Goal: Task Accomplishment & Management: Manage account settings

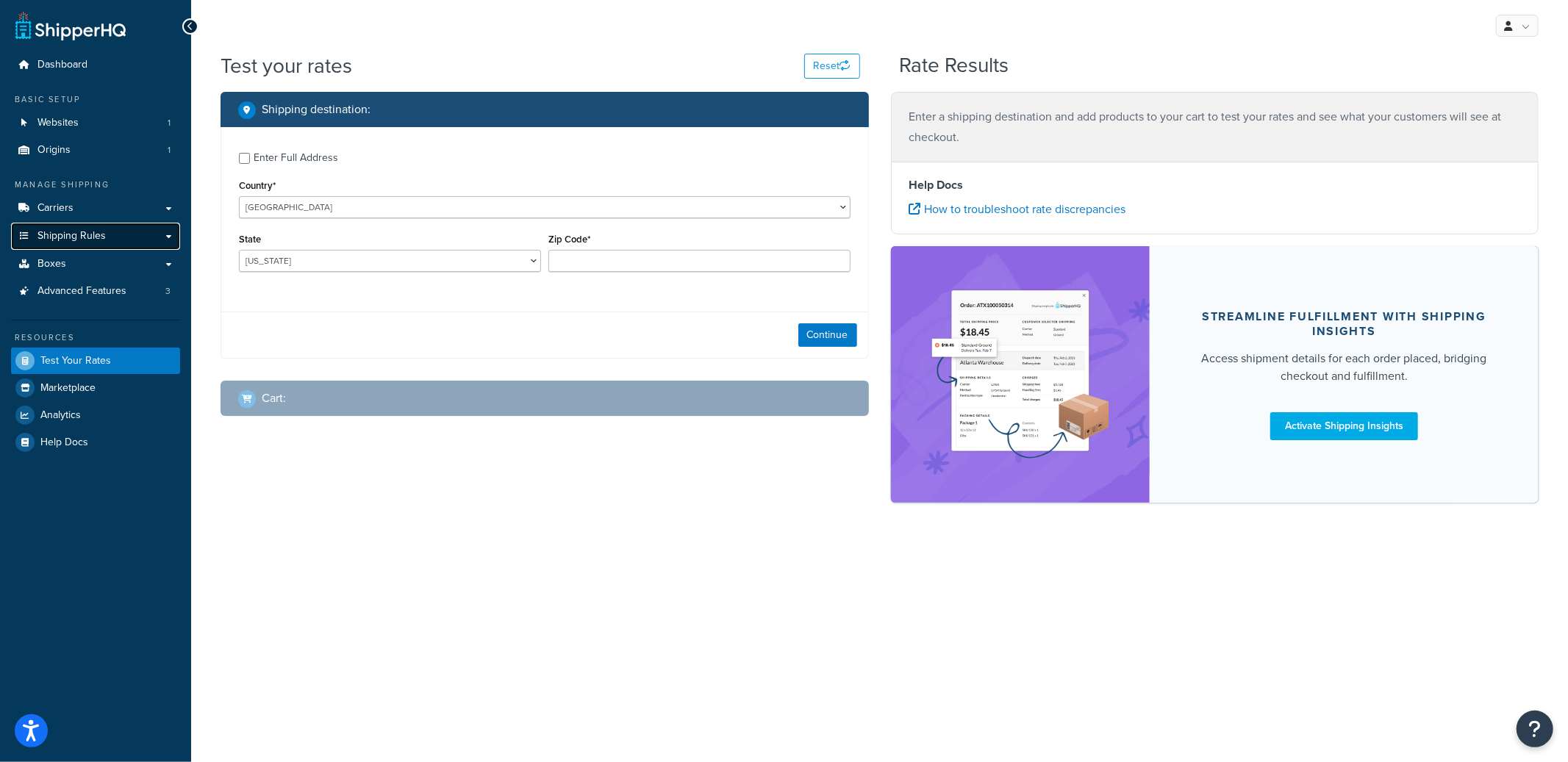
click at [100, 230] on span "Shipping Rules" at bounding box center [72, 236] width 68 height 13
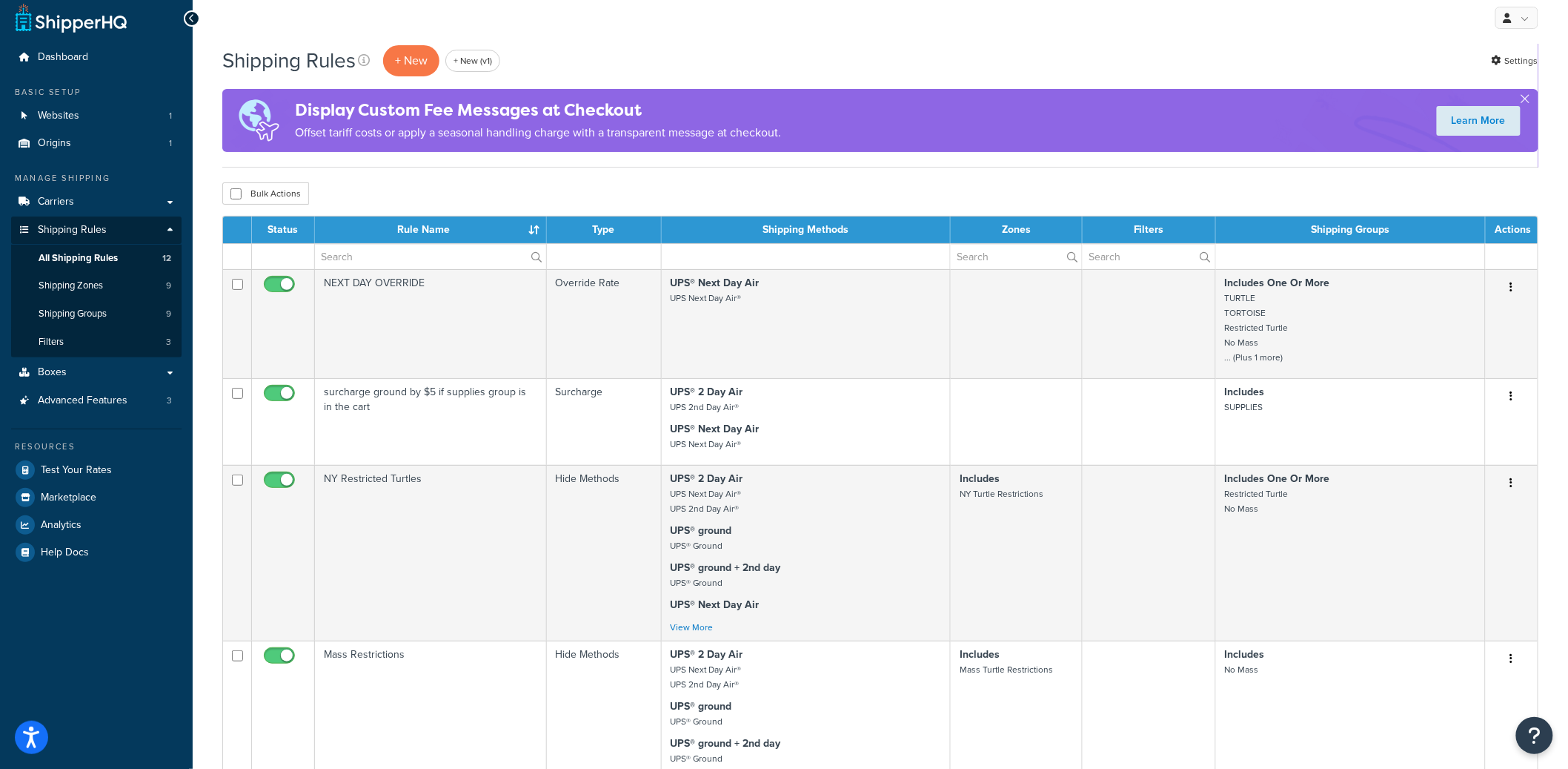
scroll to position [9, 0]
click at [123, 312] on link "Shipping Groups 9" at bounding box center [96, 314] width 171 height 28
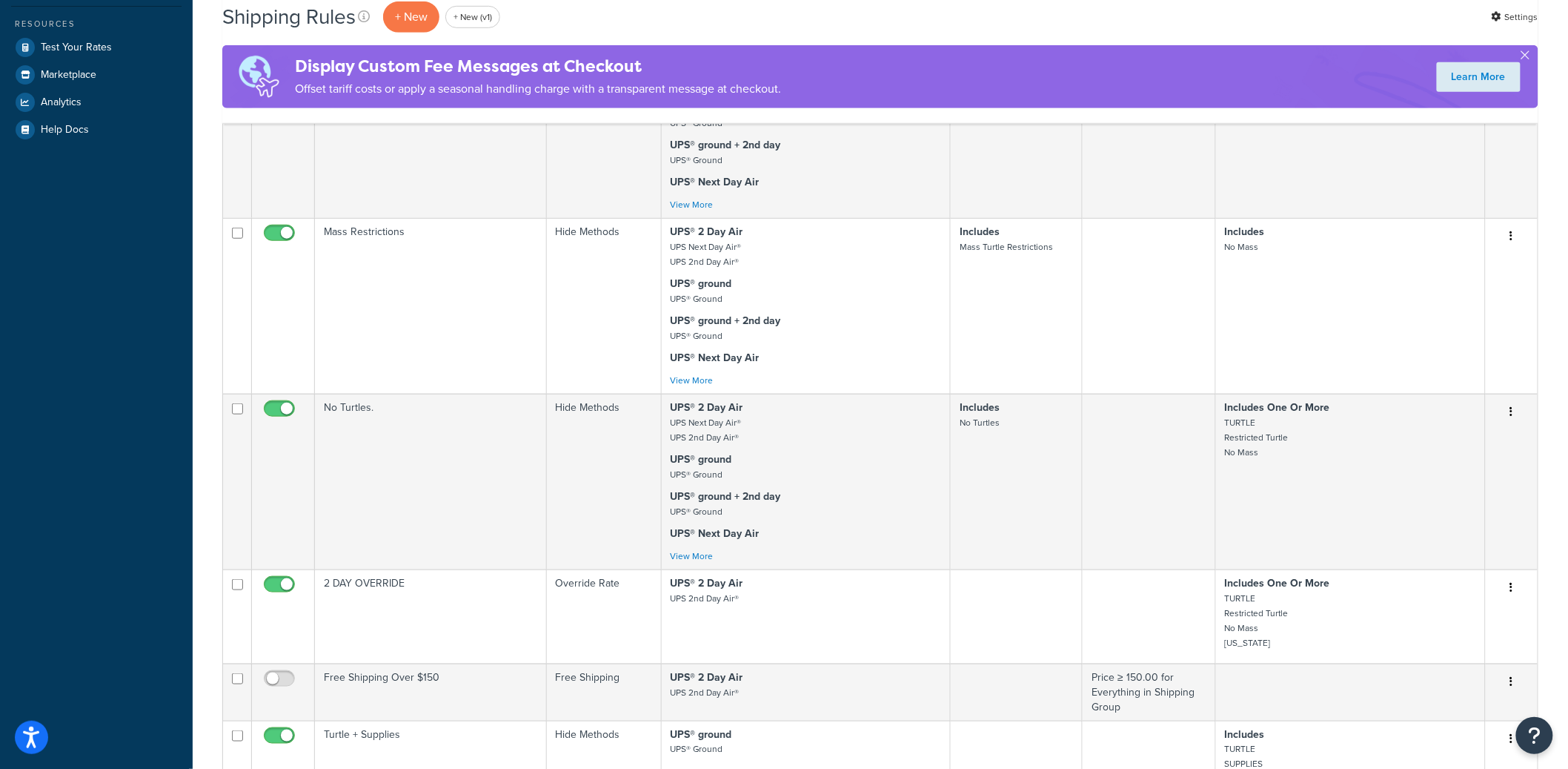
scroll to position [1124, 0]
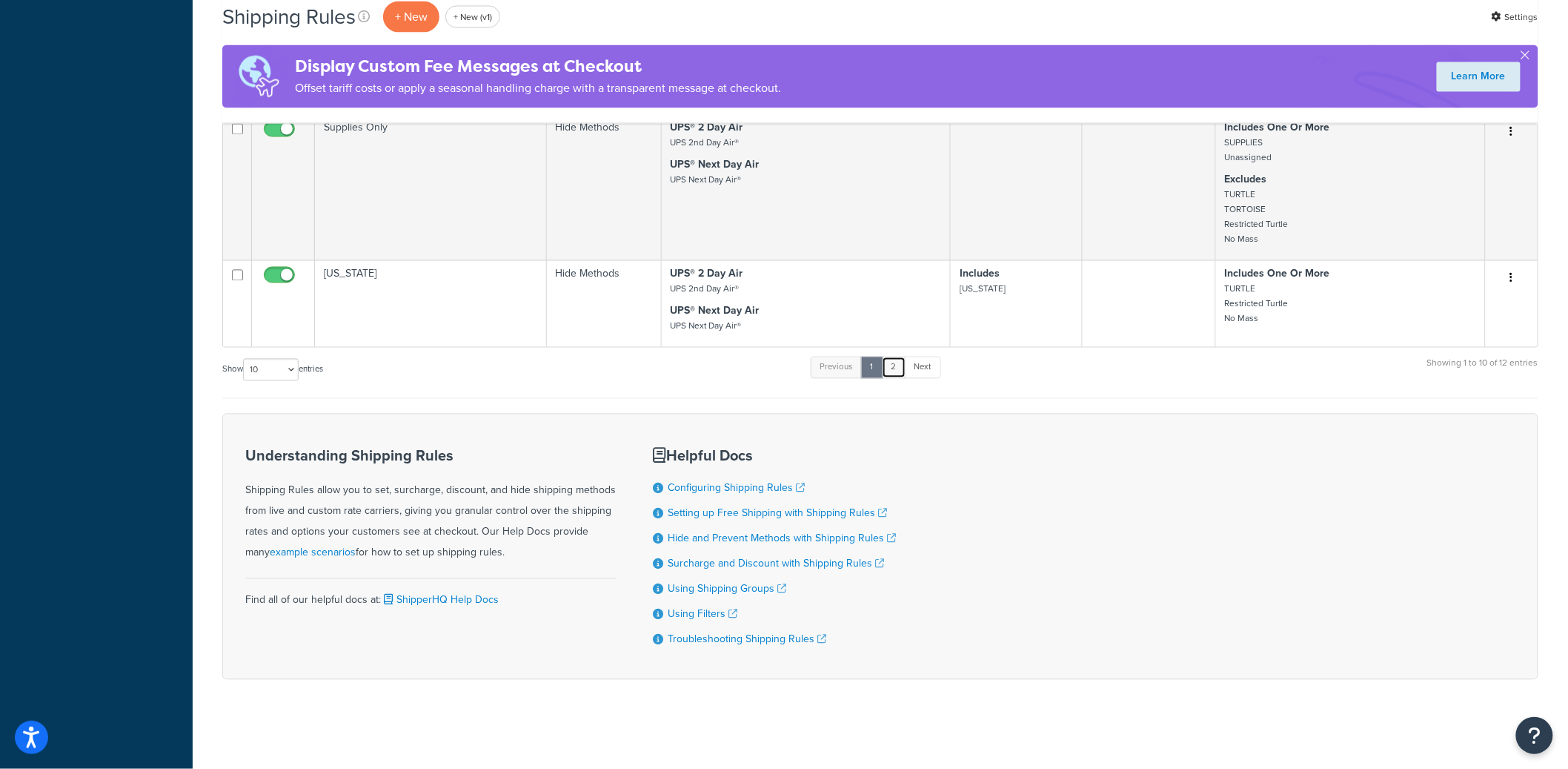
click at [898, 368] on link "2" at bounding box center [894, 367] width 24 height 22
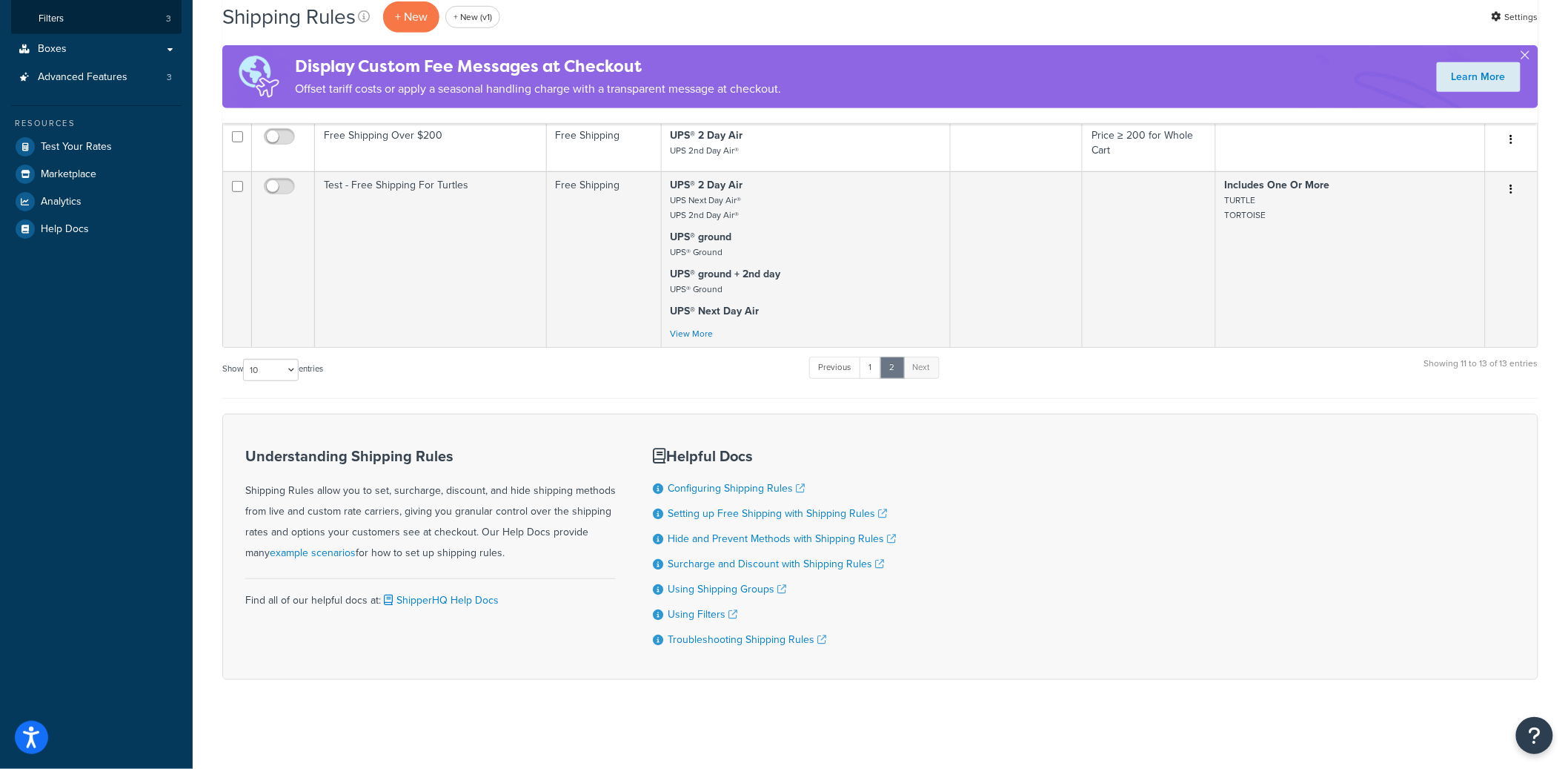
scroll to position [344, 0]
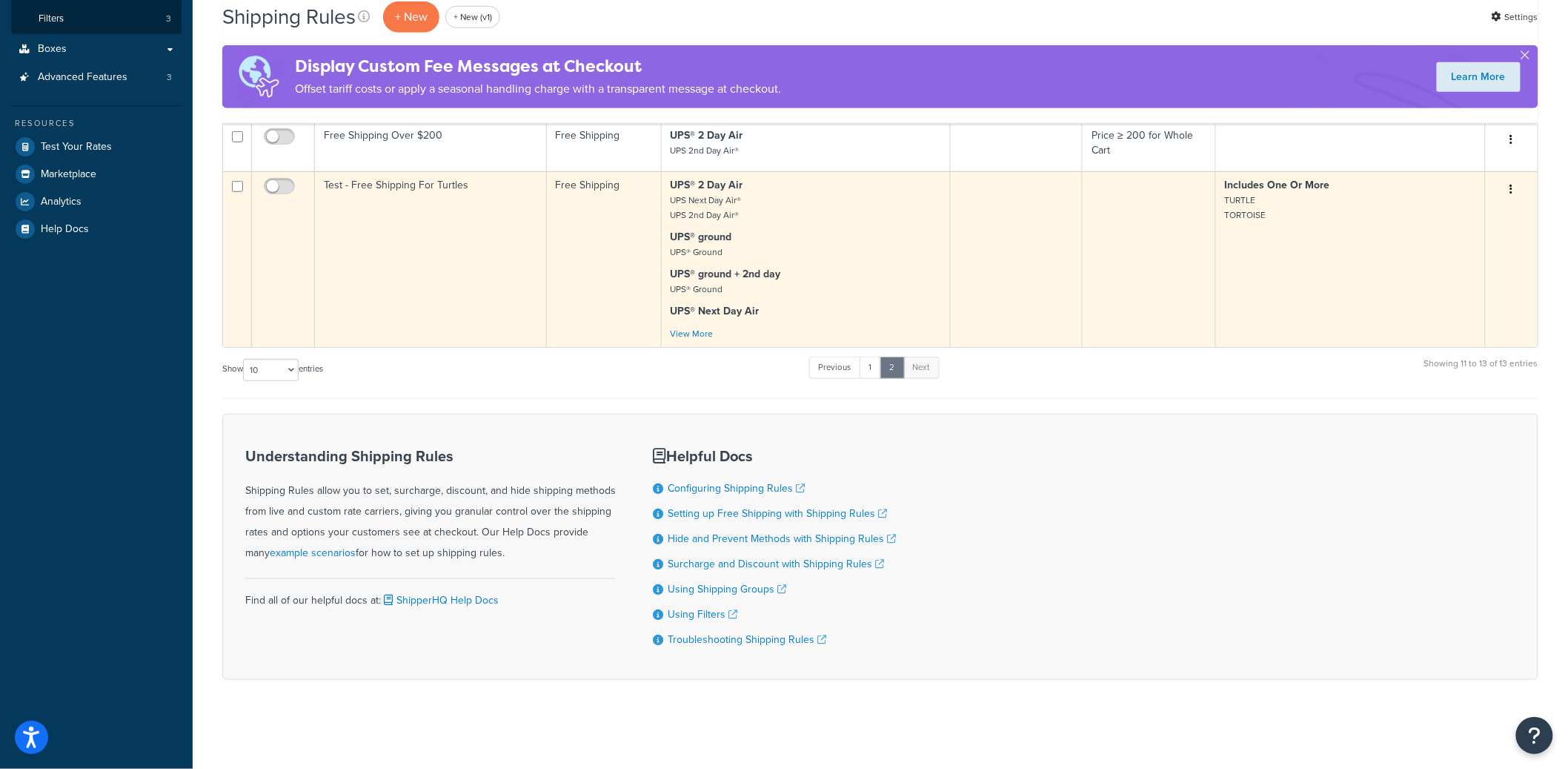
click at [238, 181] on input "checkbox" at bounding box center [237, 186] width 11 height 11
checkbox input "true"
click at [1508, 181] on button "button" at bounding box center [1511, 190] width 20 height 24
click at [1433, 271] on link "Delete" at bounding box center [1463, 278] width 117 height 31
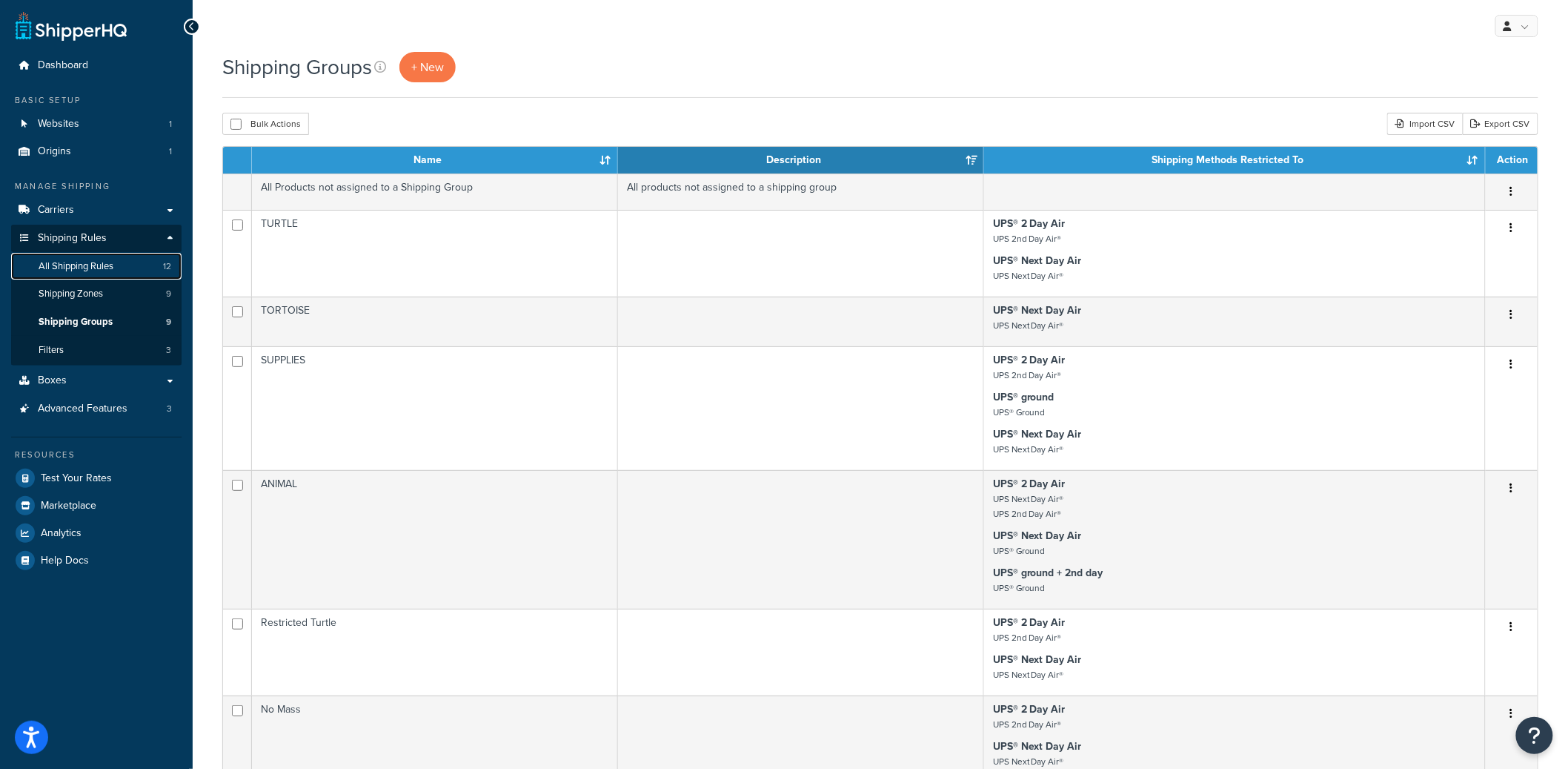
click at [113, 257] on link "All Shipping Rules 12" at bounding box center [96, 267] width 171 height 28
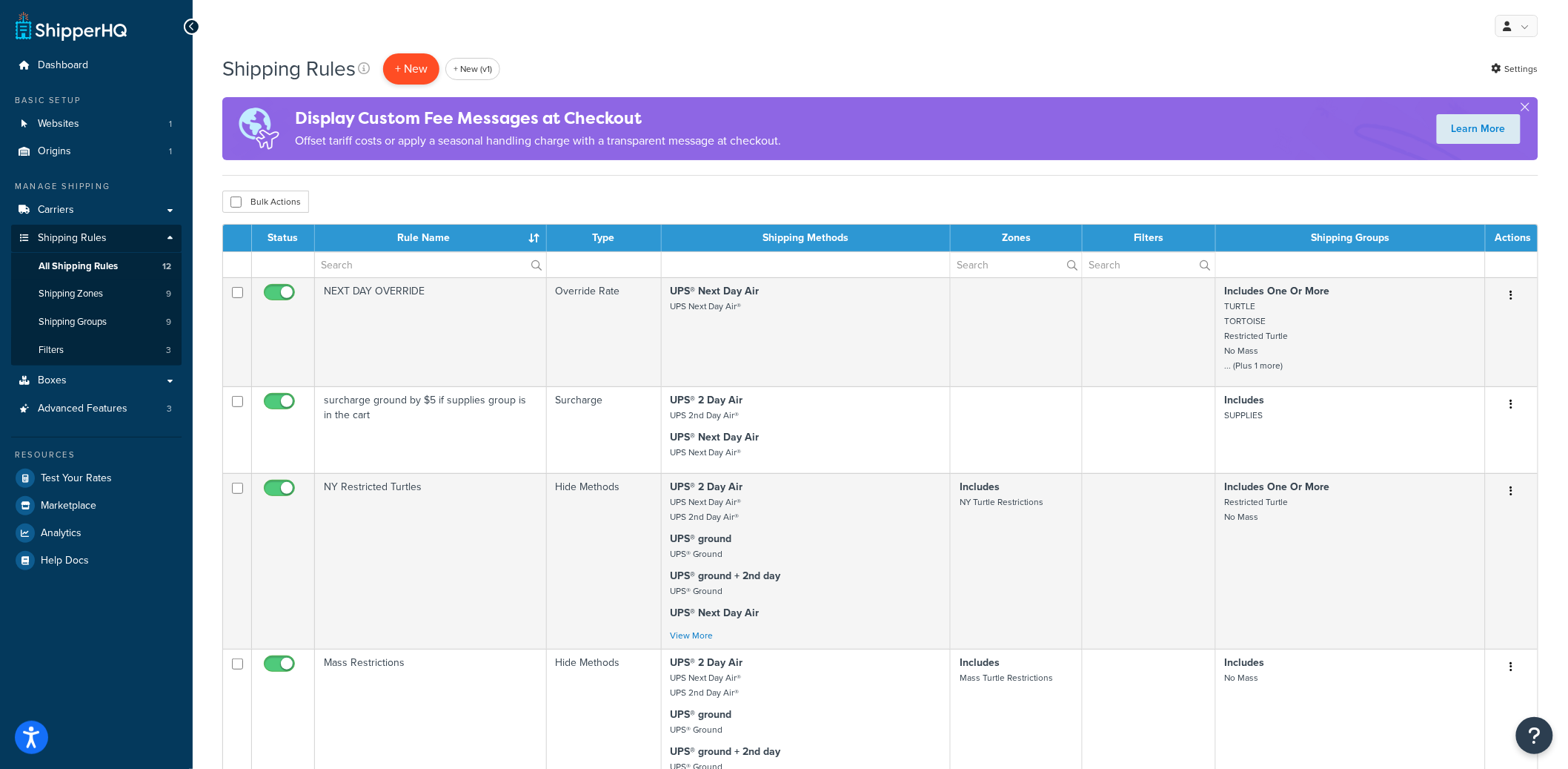
click at [416, 69] on p "+ New" at bounding box center [411, 69] width 57 height 31
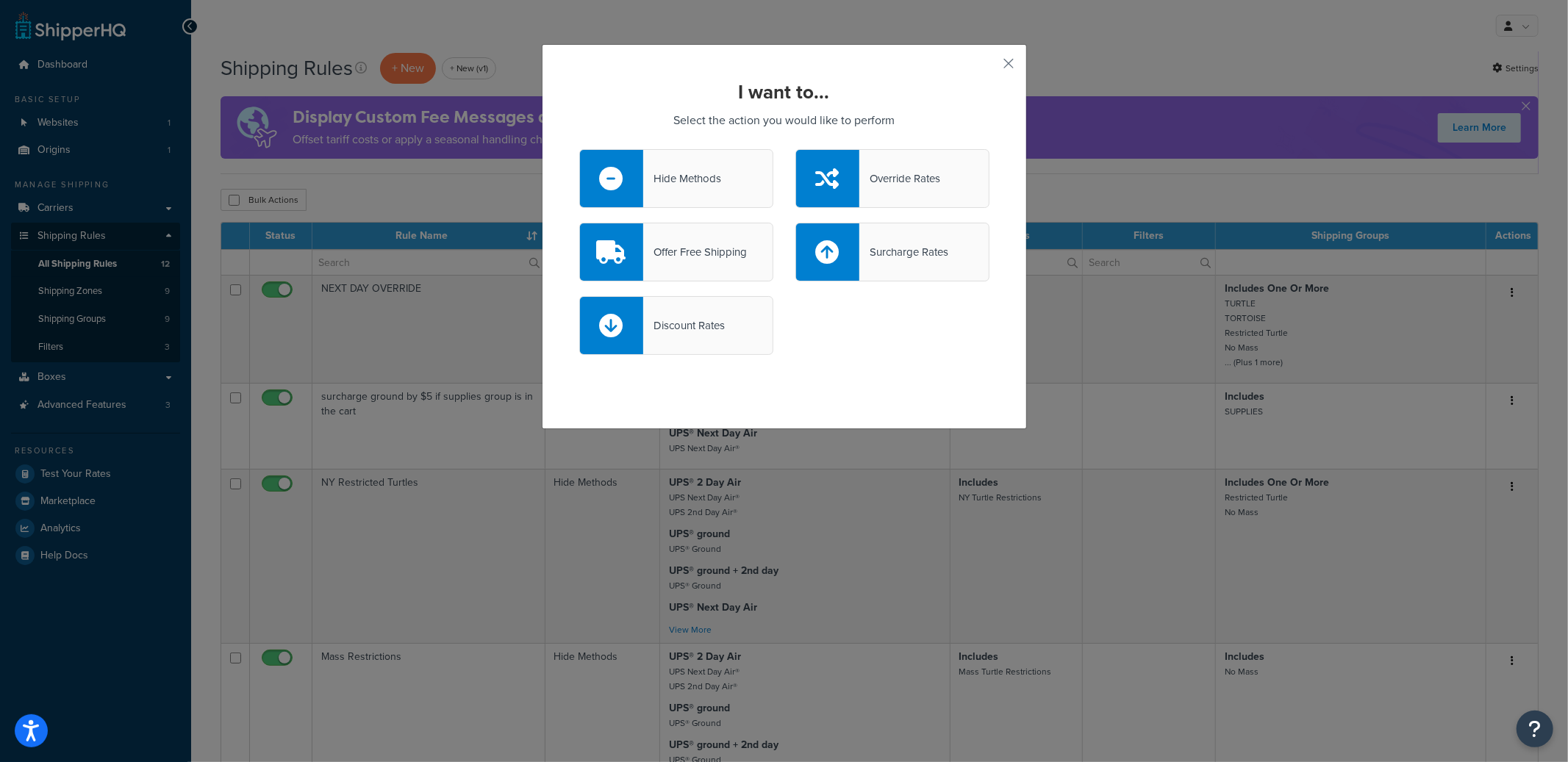
click at [680, 265] on div "Offer Free Shipping" at bounding box center [676, 252] width 194 height 59
click at [0, 0] on input "Offer Free Shipping" at bounding box center [0, 0] width 0 height 0
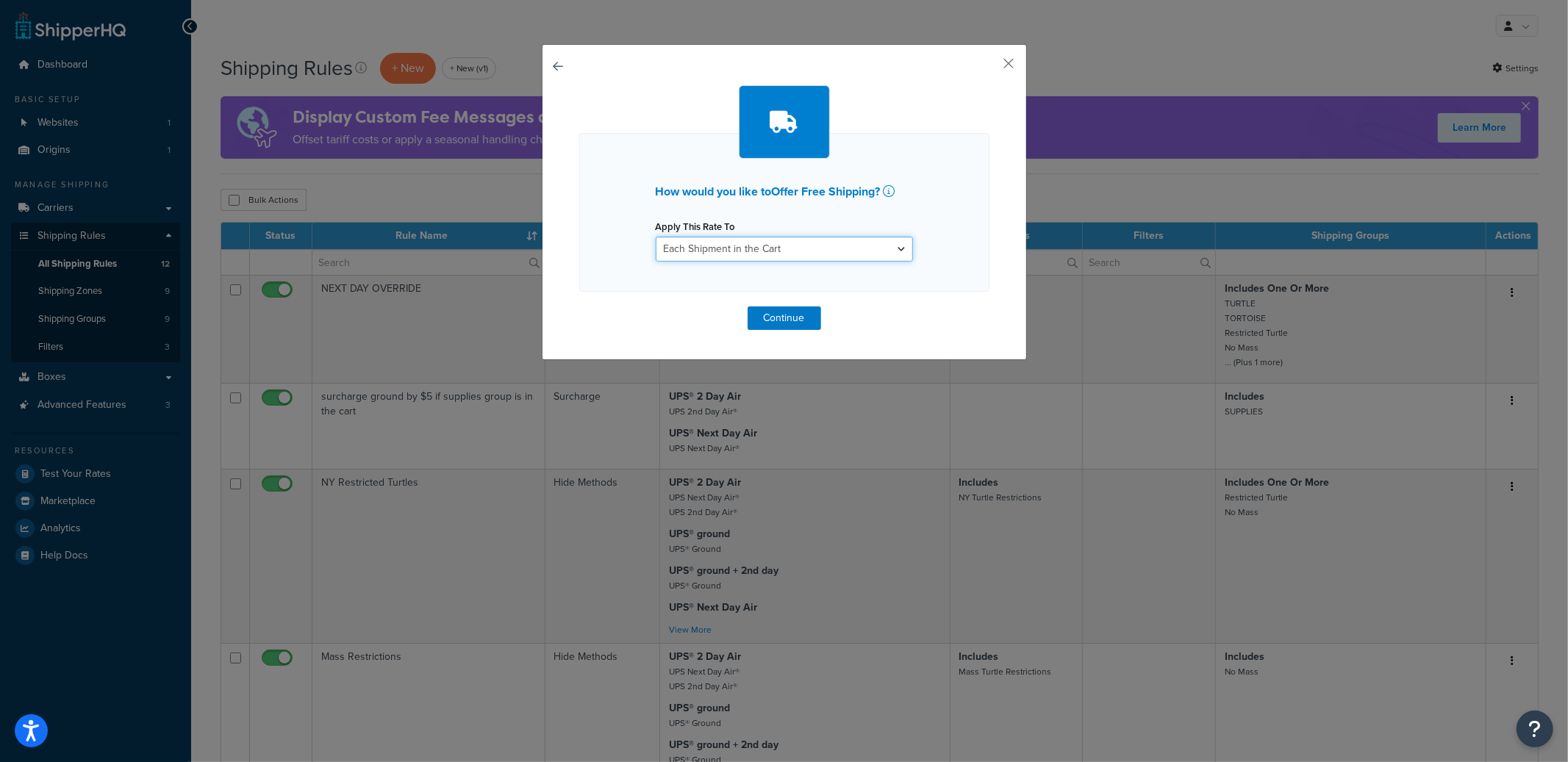
click at [708, 243] on select "Each Shipment in the Cart Each Origin in the Cart Each Shipping Group in the Ca…" at bounding box center [784, 248] width 258 height 25
click at [785, 310] on button "Continue" at bounding box center [784, 318] width 74 height 24
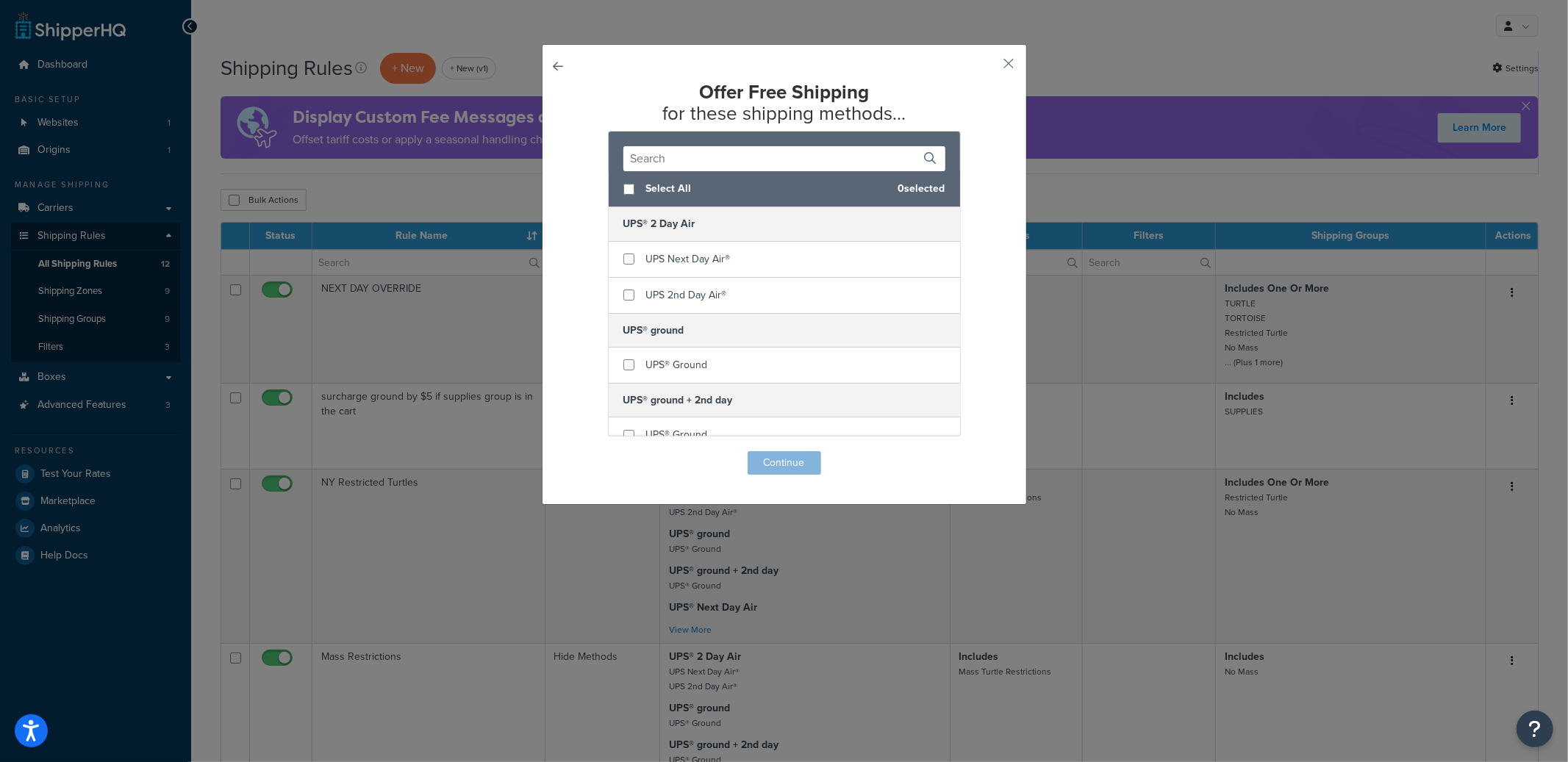
click at [635, 191] on div "Select All 0 selected" at bounding box center [784, 188] width 351 height 36
checkbox input "true"
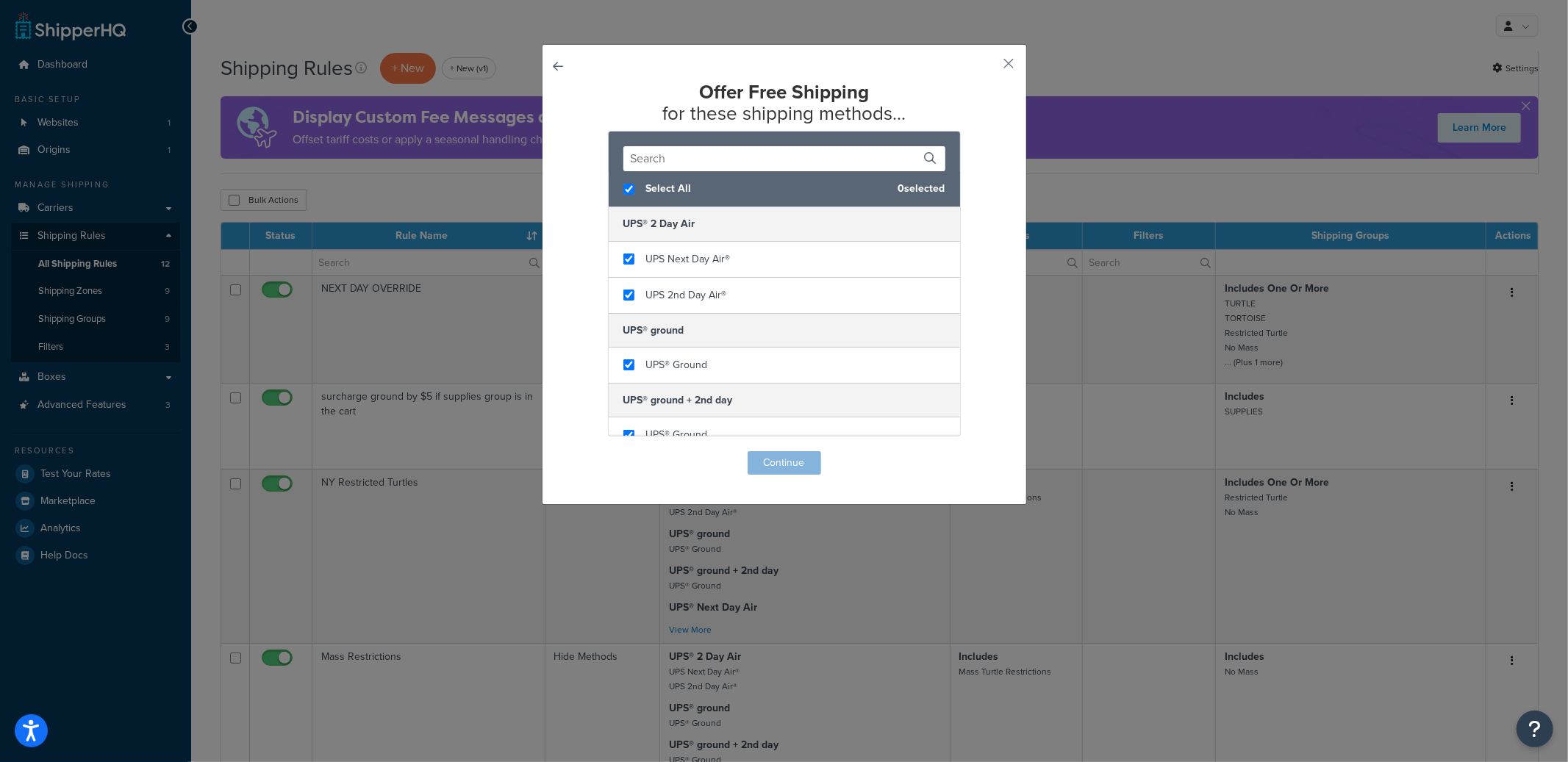
checkbox input "true"
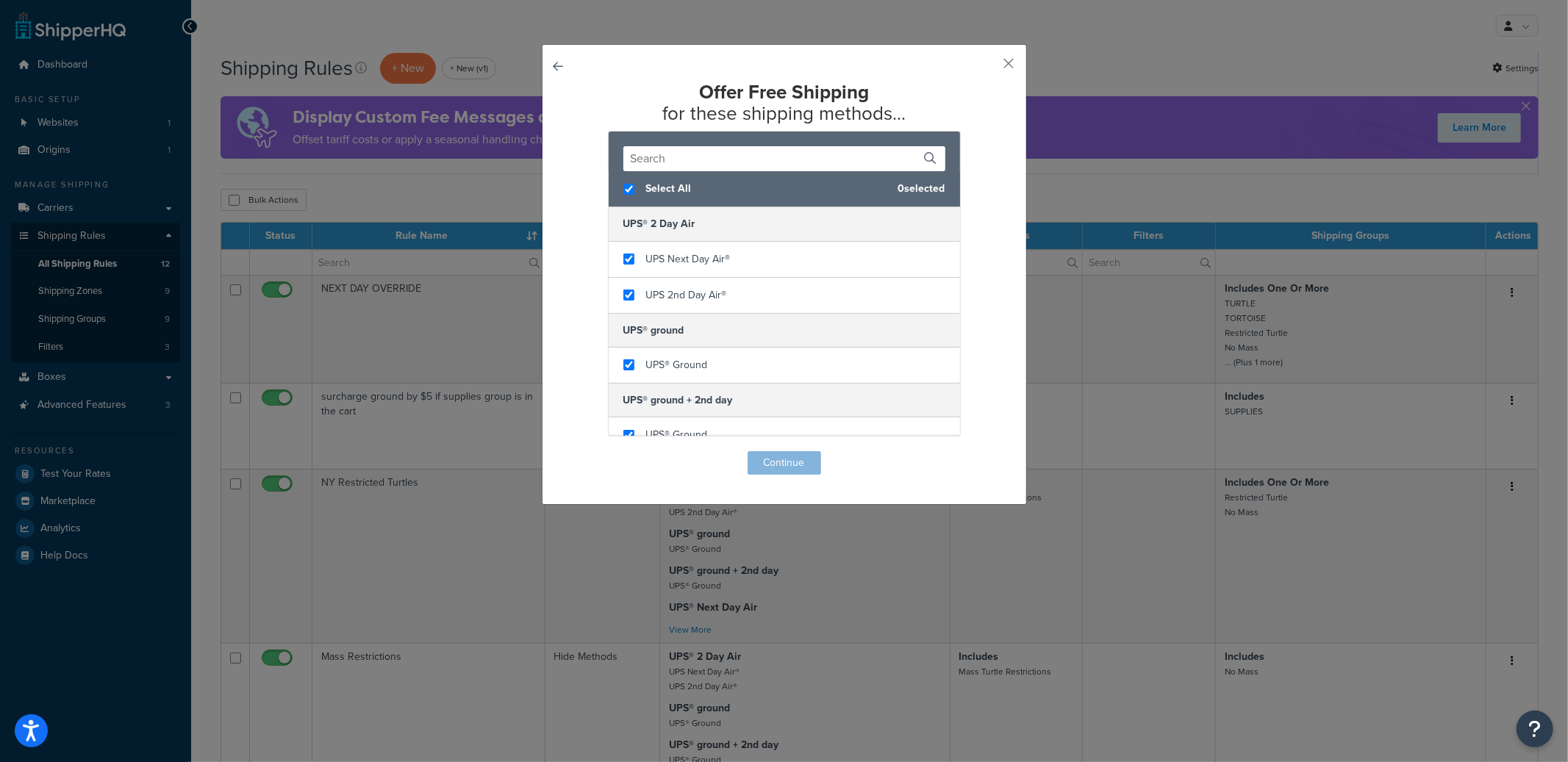
checkbox input "true"
click at [769, 459] on button "Continue" at bounding box center [784, 463] width 74 height 24
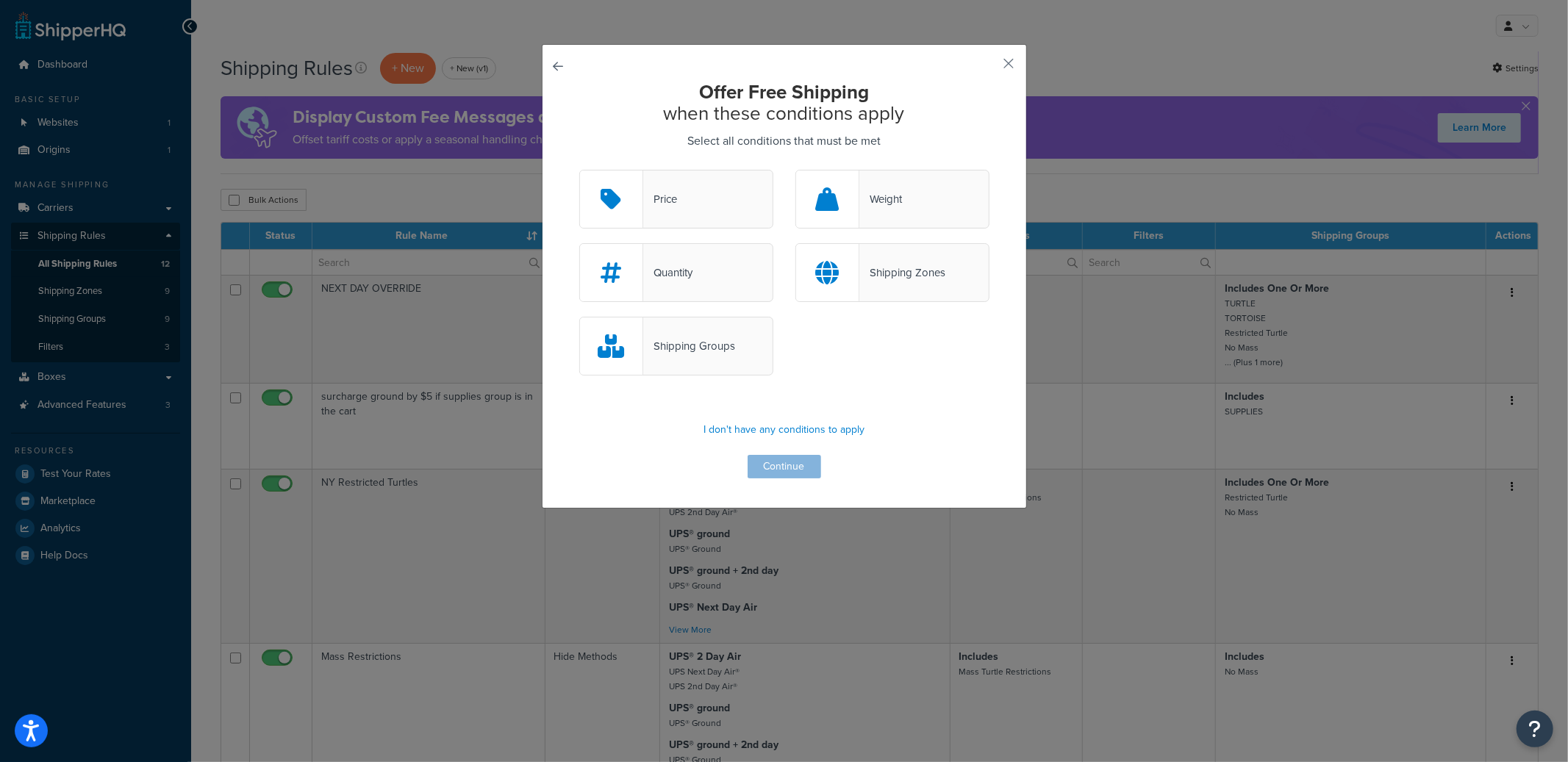
click at [669, 347] on div "Shipping Groups" at bounding box center [689, 346] width 92 height 20
click at [0, 0] on input "Shipping Groups" at bounding box center [0, 0] width 0 height 0
click at [778, 458] on button "Continue" at bounding box center [784, 467] width 74 height 24
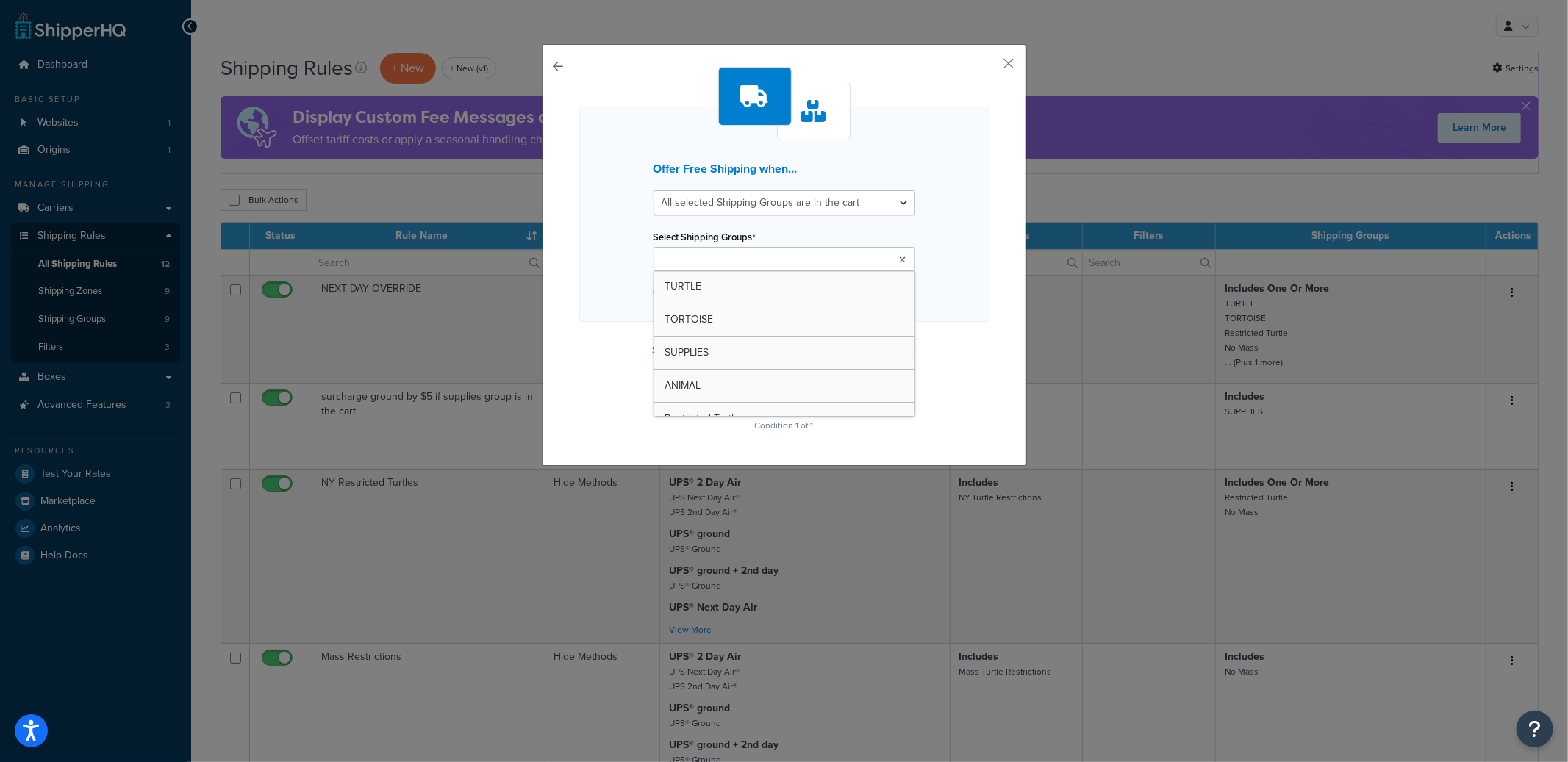
click at [806, 249] on ul at bounding box center [784, 259] width 262 height 24
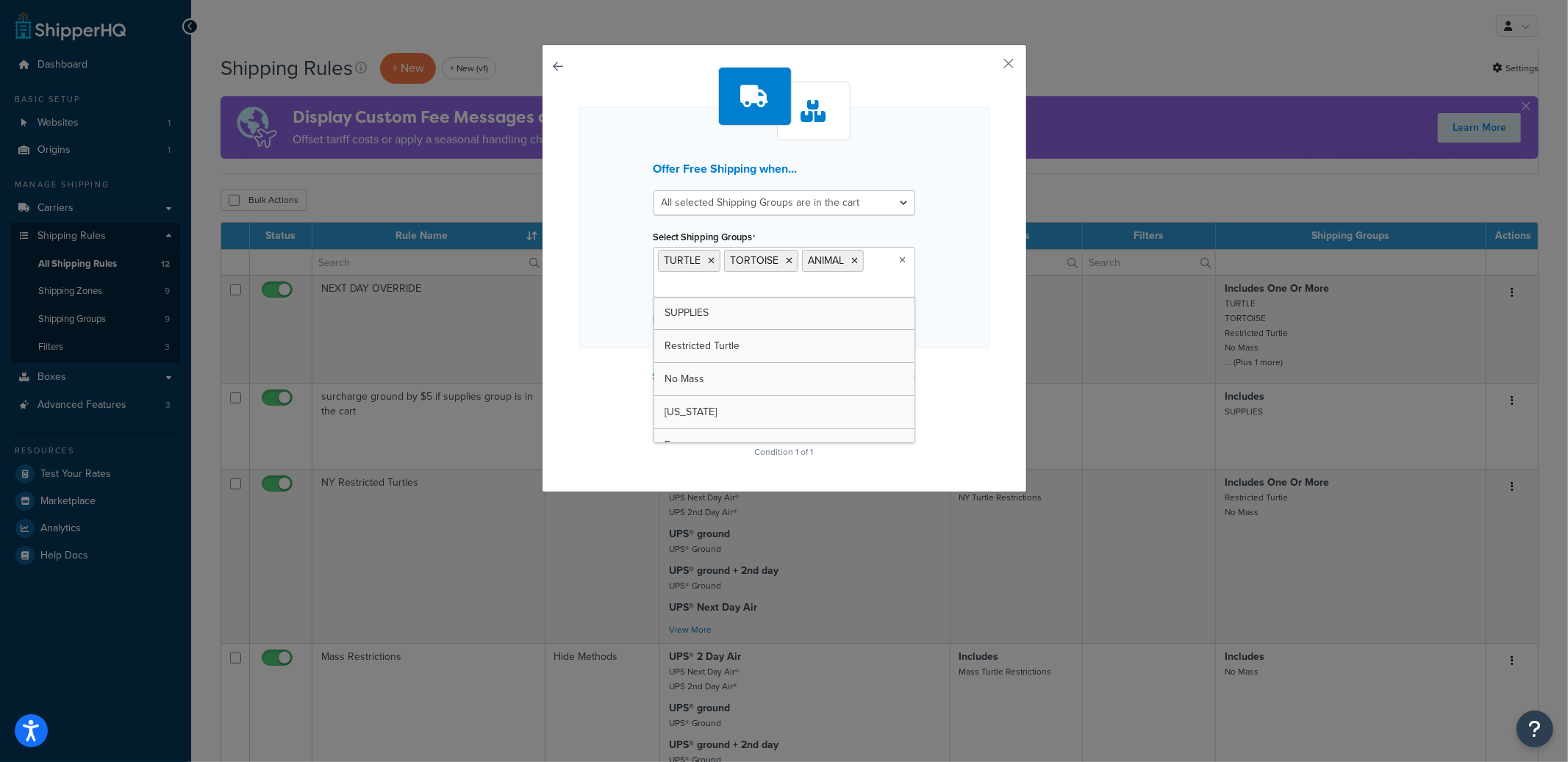
click at [618, 348] on div "Offer Free Shipping when... All selected Shipping Groups are in the cart Any se…" at bounding box center [784, 265] width 410 height 395
click at [876, 273] on ul "TURTLE TORTOISE ANIMAL" at bounding box center [784, 272] width 262 height 51
click at [852, 261] on icon at bounding box center [854, 261] width 6 height 9
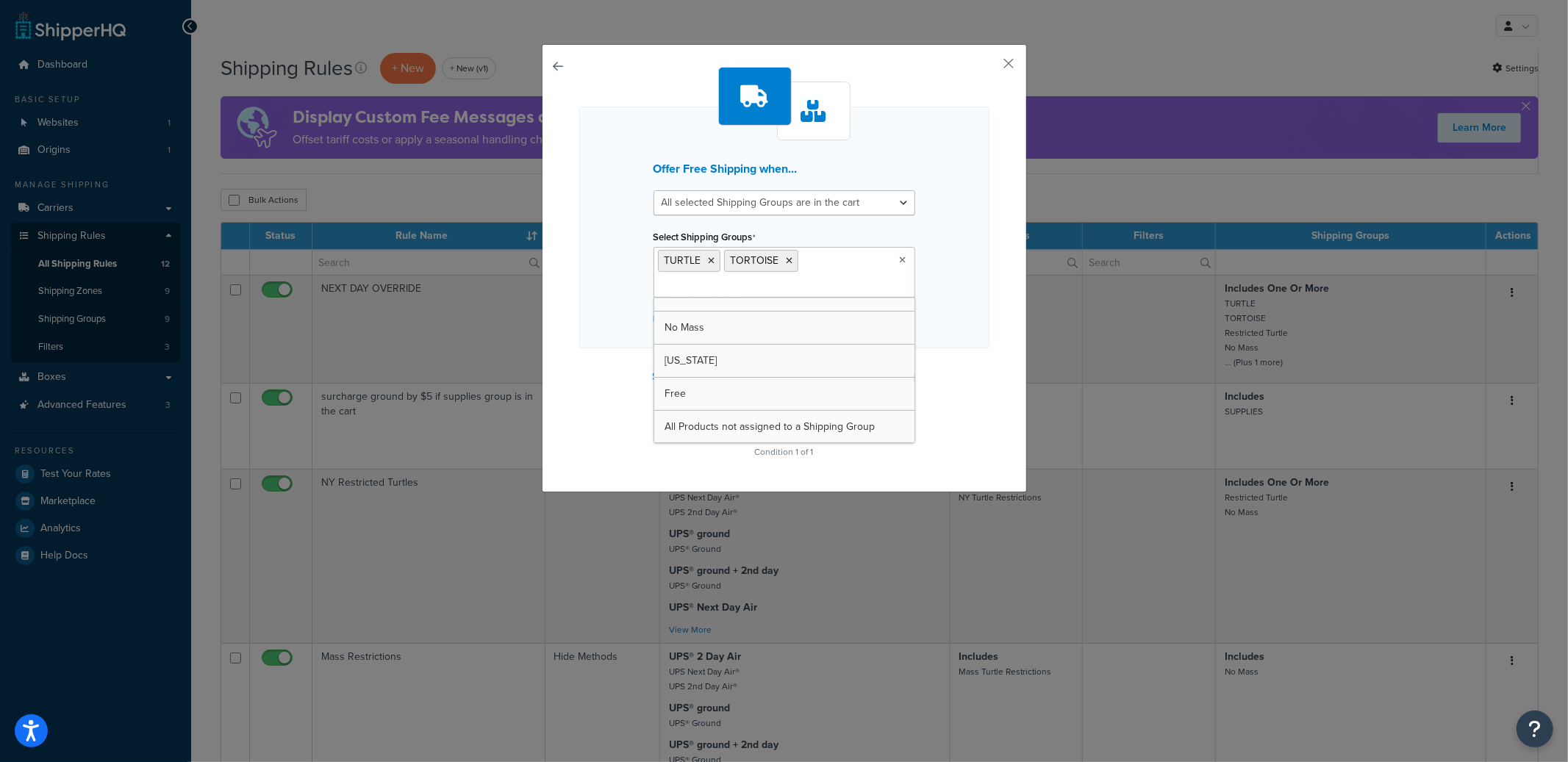
click at [963, 238] on div "Offer Free Shipping when... All selected Shipping Groups are in the cart Any se…" at bounding box center [784, 227] width 410 height 242
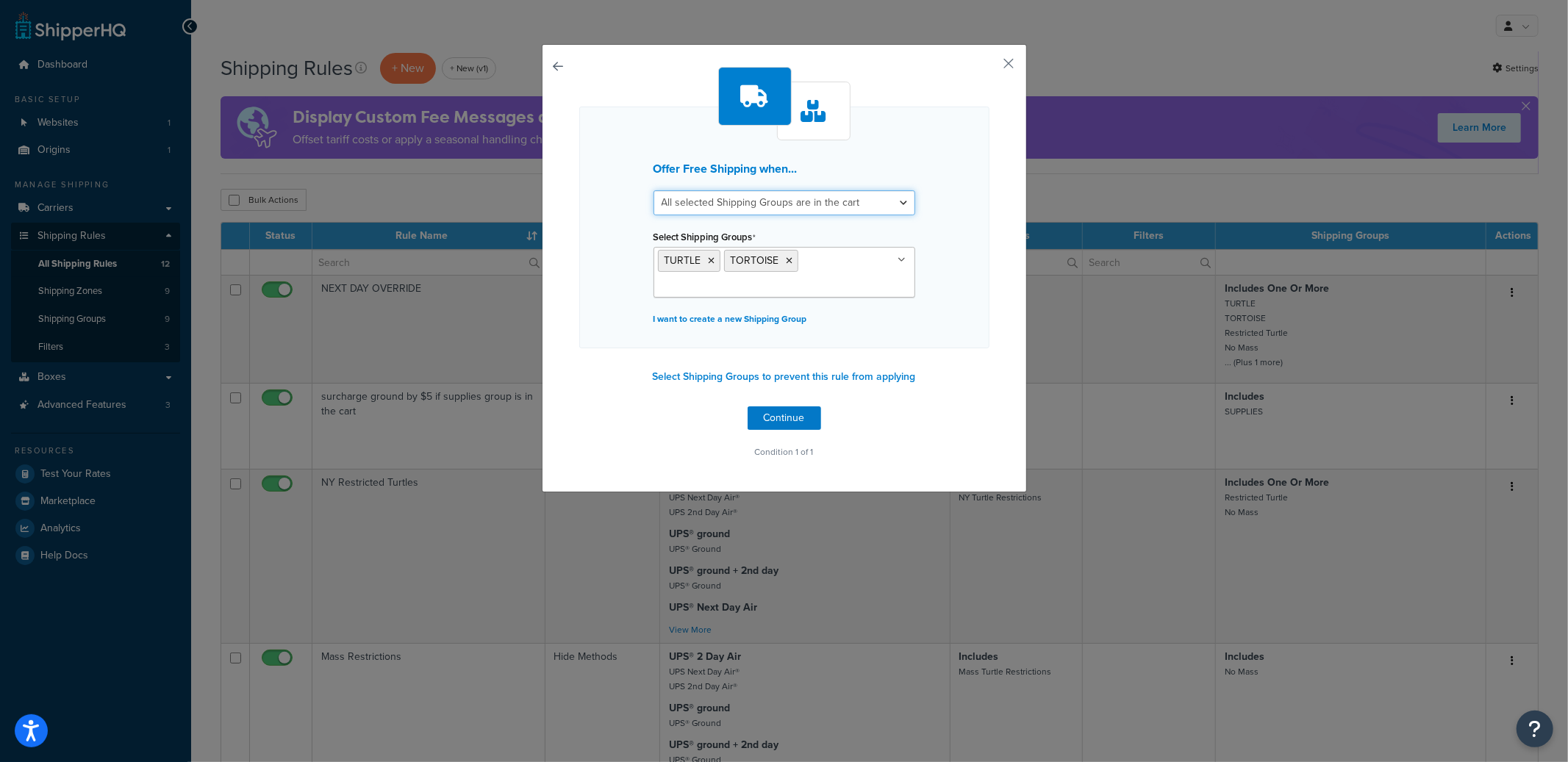
click at [842, 212] on select "All selected Shipping Groups are in the cart Any selected Shipping Groups are i…" at bounding box center [784, 202] width 262 height 25
select select "any"
click at [654, 190] on select "All selected Shipping Groups are in the cart Any selected Shipping Groups are i…" at bounding box center [784, 202] width 262 height 25
click at [796, 418] on button "Continue" at bounding box center [784, 418] width 74 height 24
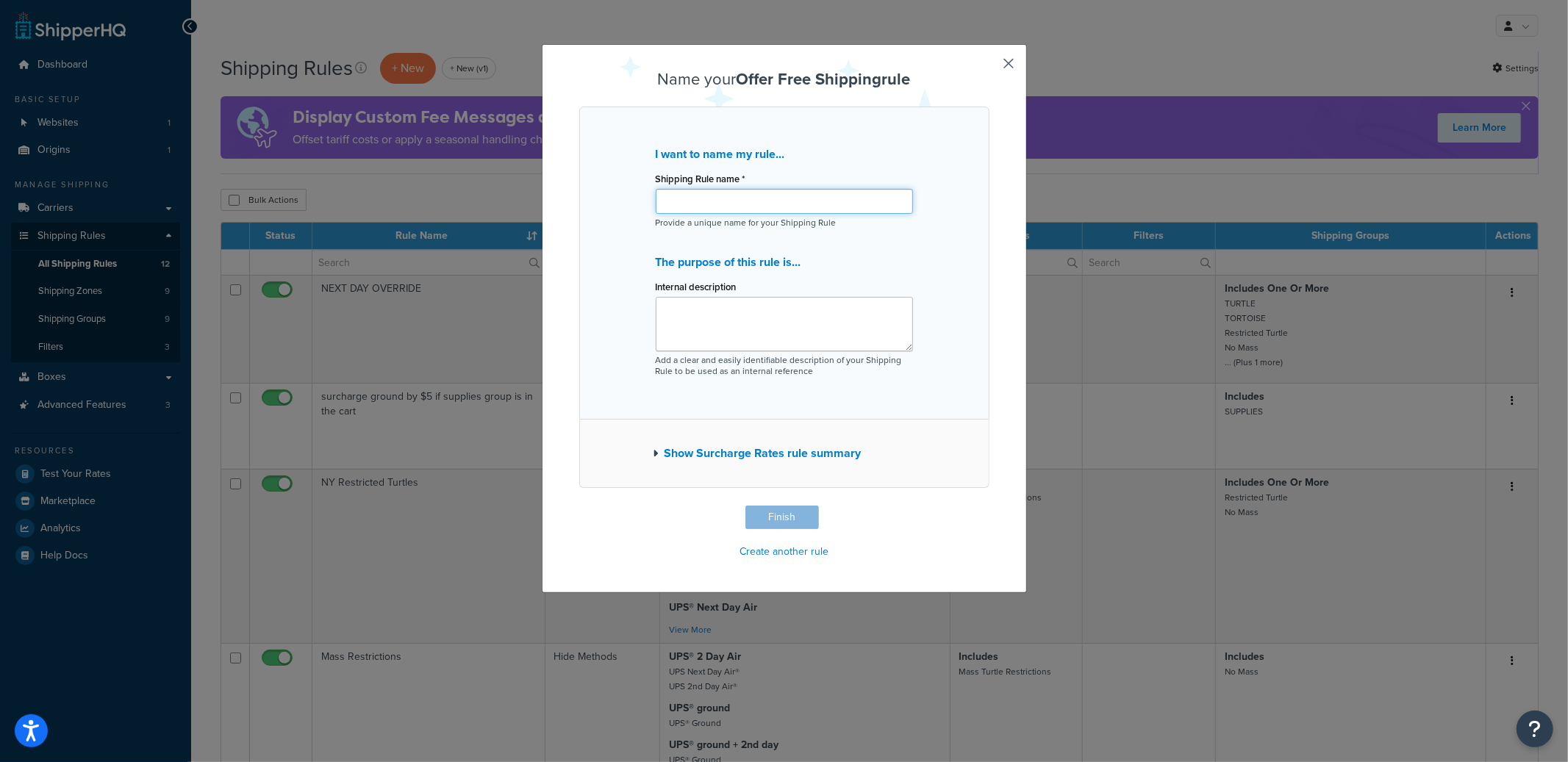
click at [731, 196] on input "Shipping Rule name *" at bounding box center [784, 200] width 258 height 25
type input "Test - Free Shipping For Turtles"
click at [789, 511] on button "Finish" at bounding box center [782, 517] width 74 height 24
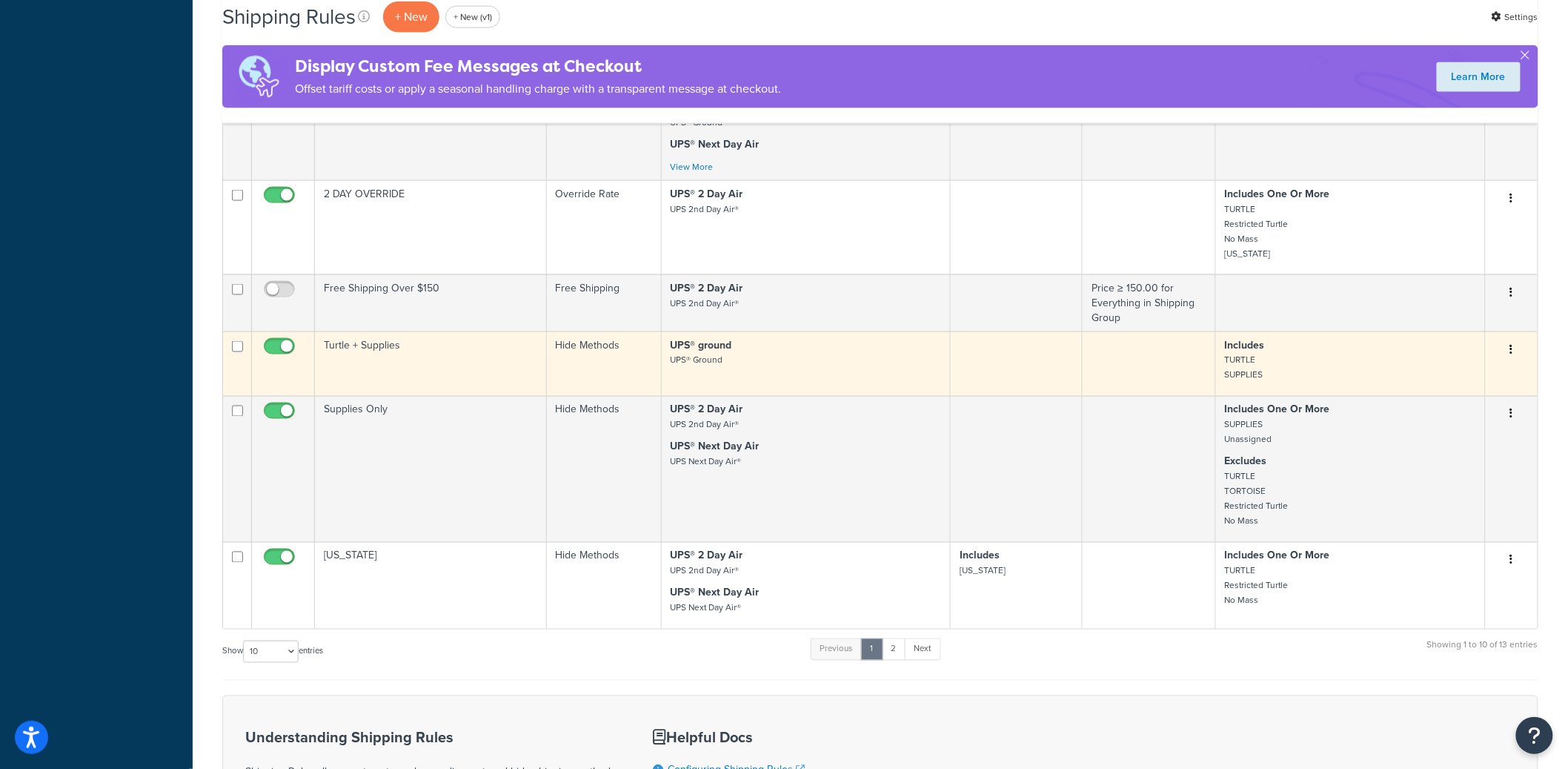
scroll to position [774, 0]
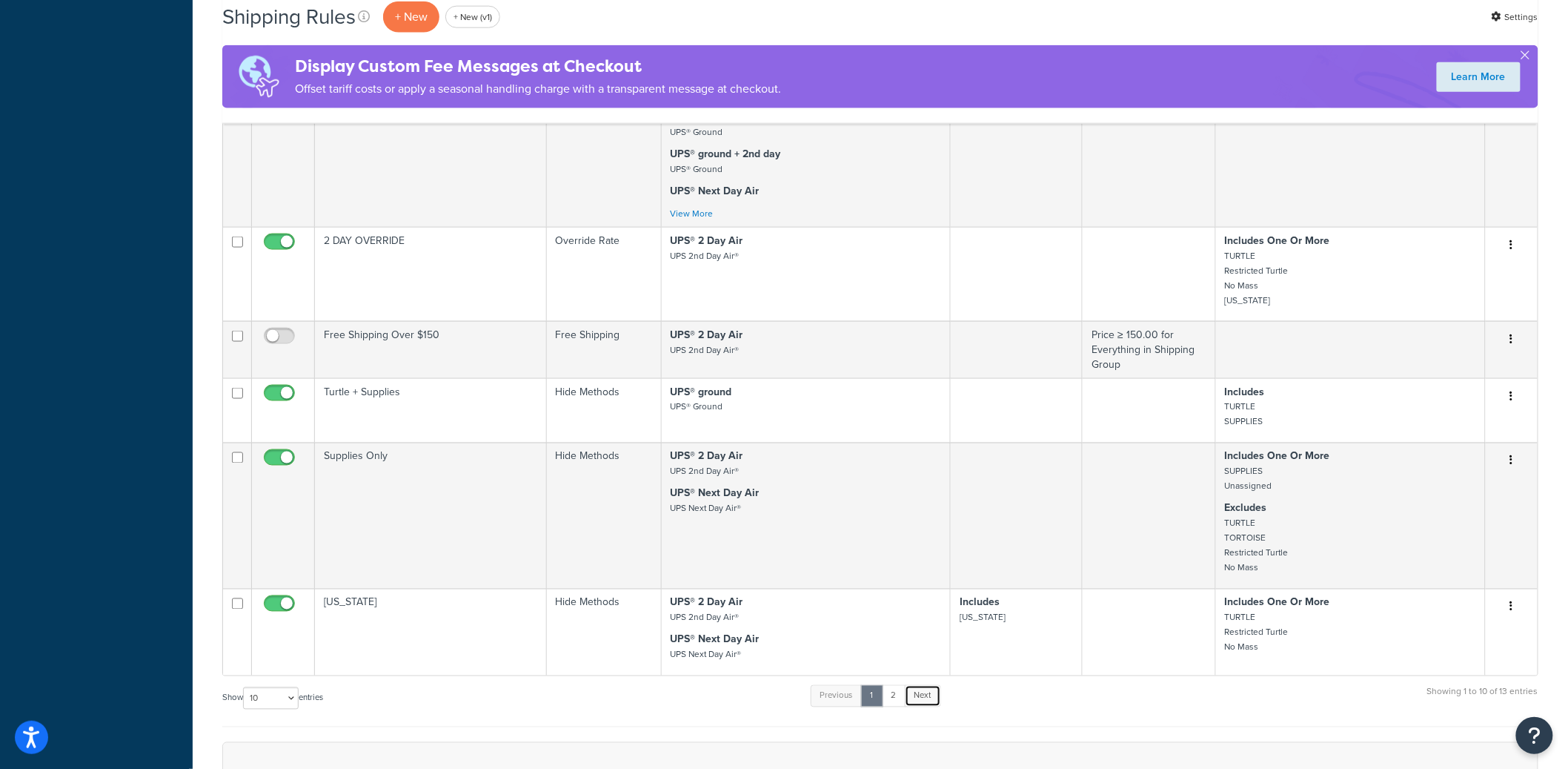
click at [918, 707] on link "Next" at bounding box center [923, 697] width 36 height 22
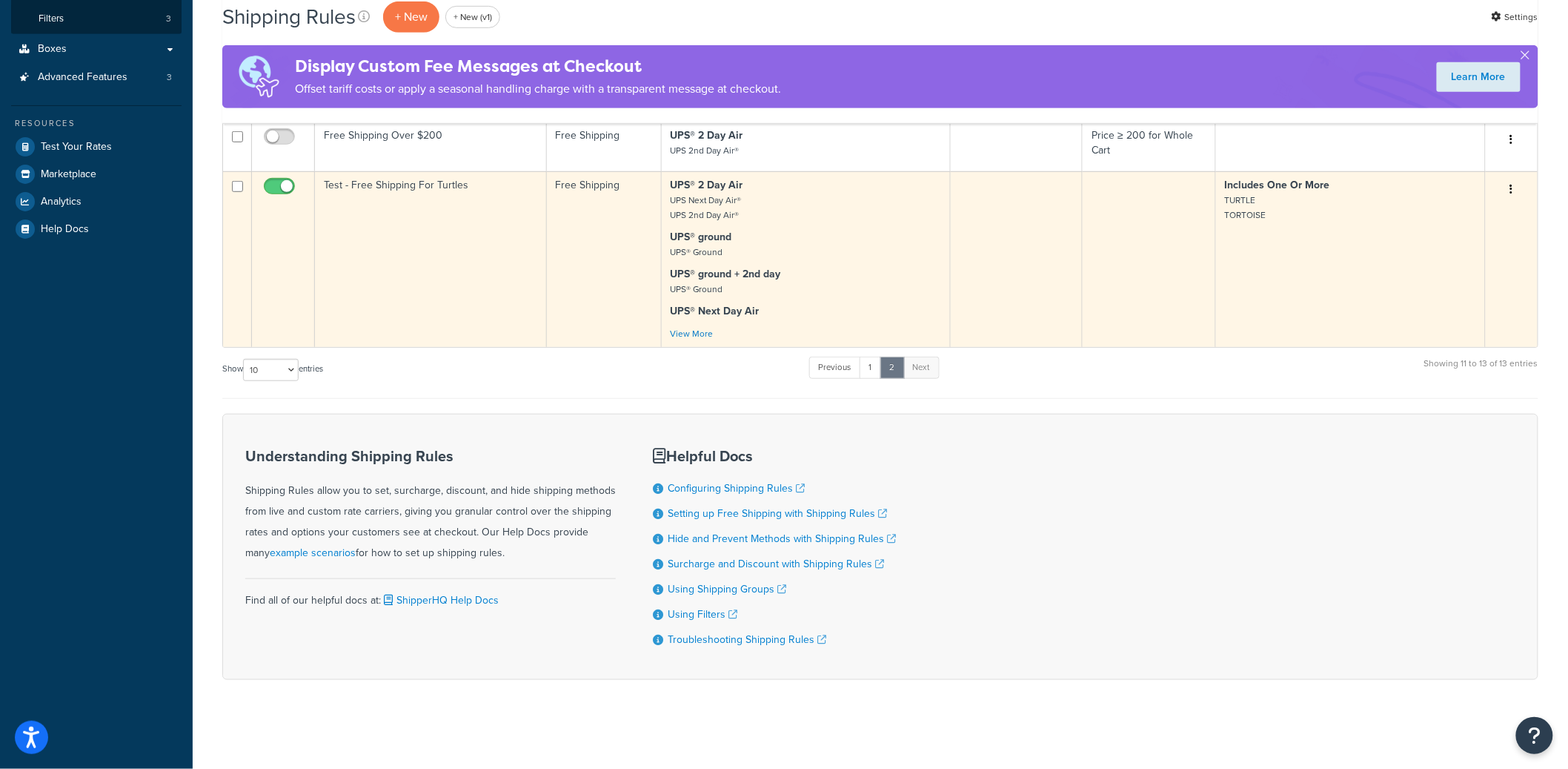
click at [504, 292] on td "Test - Free Shipping For Turtles" at bounding box center [431, 259] width 232 height 175
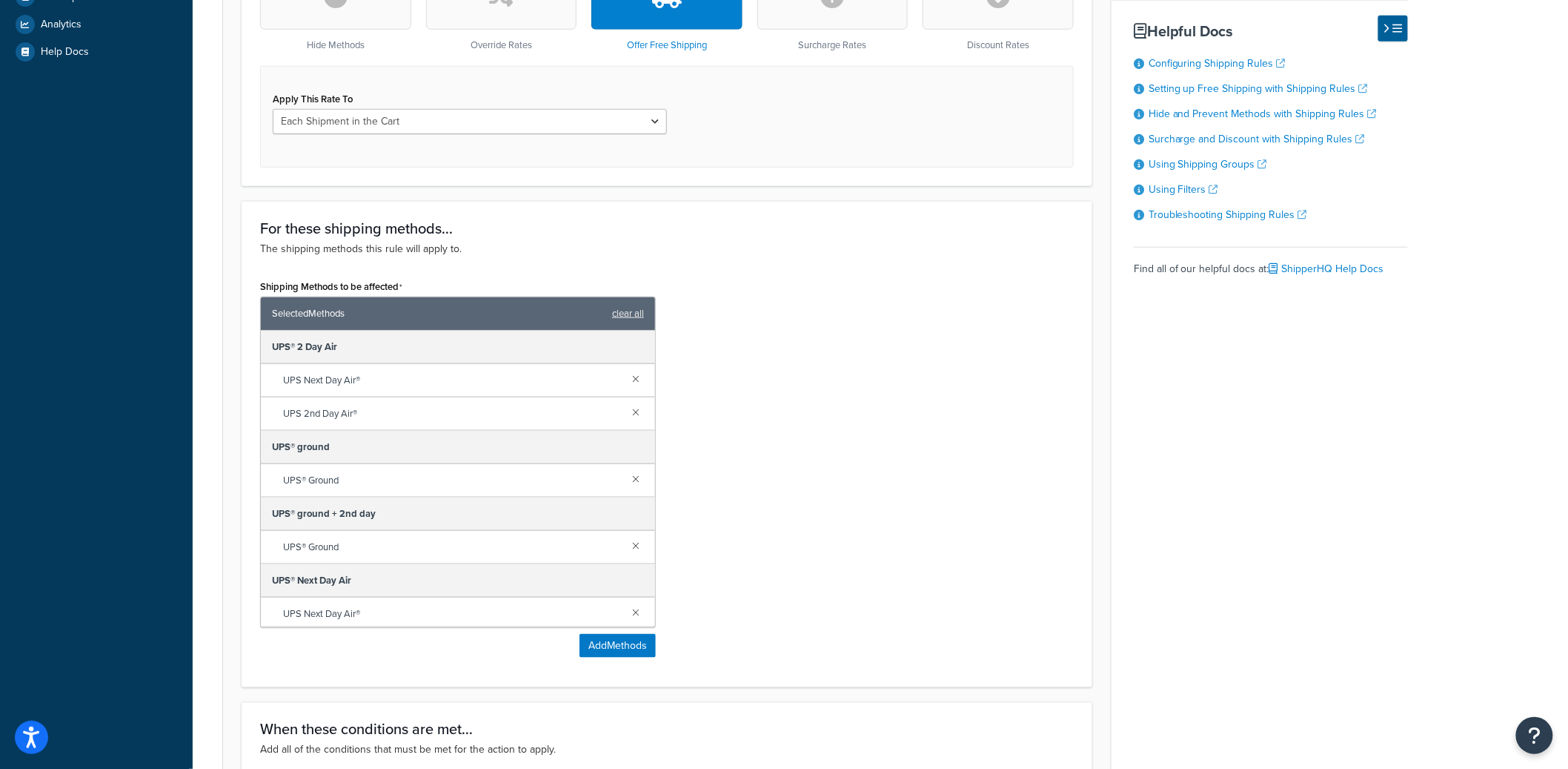
scroll to position [828, 0]
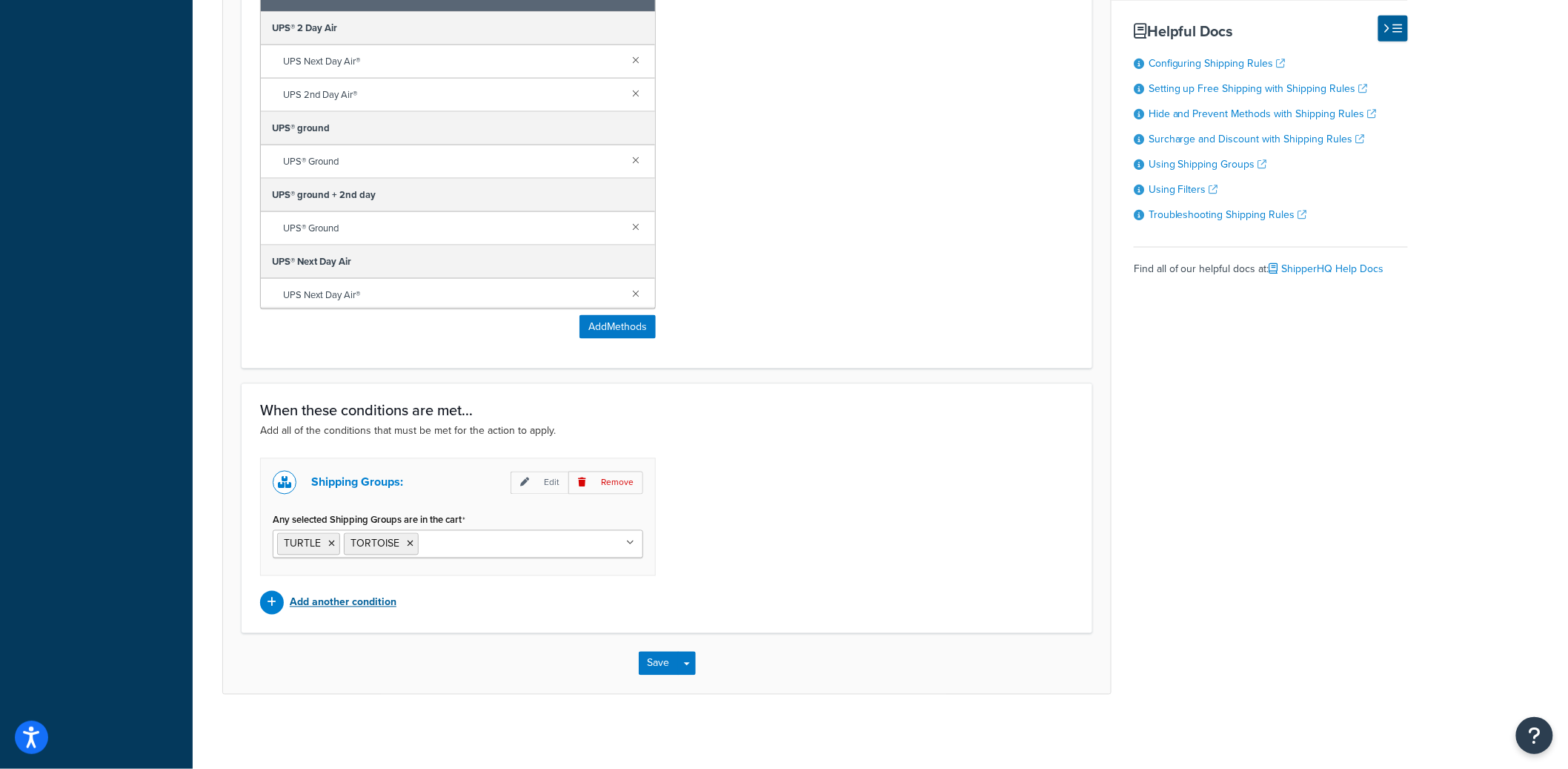
click at [378, 603] on p "Add another condition" at bounding box center [343, 603] width 107 height 20
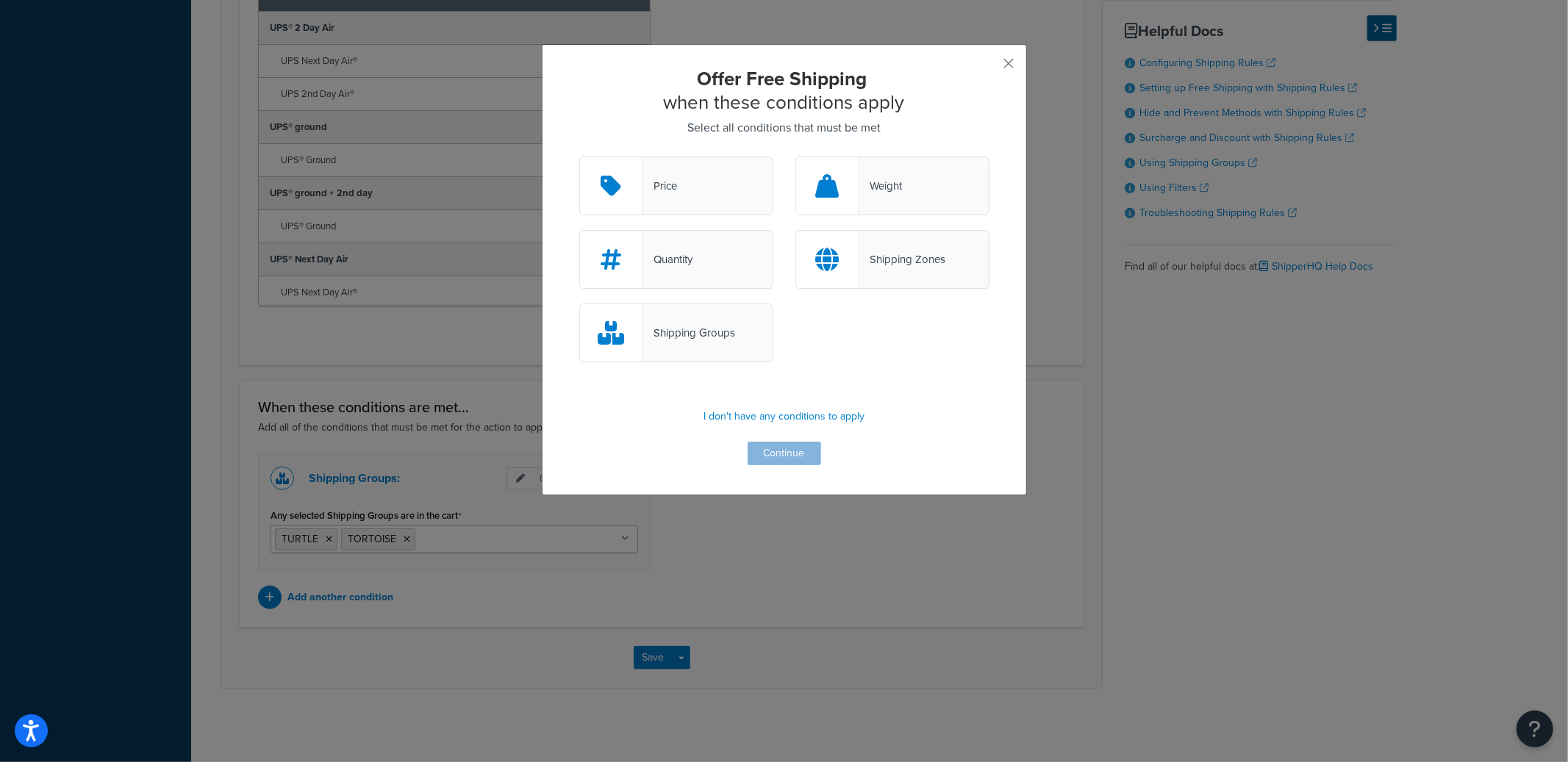
click at [727, 192] on div "Price" at bounding box center [676, 186] width 194 height 59
click at [0, 0] on input "Price" at bounding box center [0, 0] width 0 height 0
click at [776, 459] on button "Continue" at bounding box center [784, 453] width 74 height 24
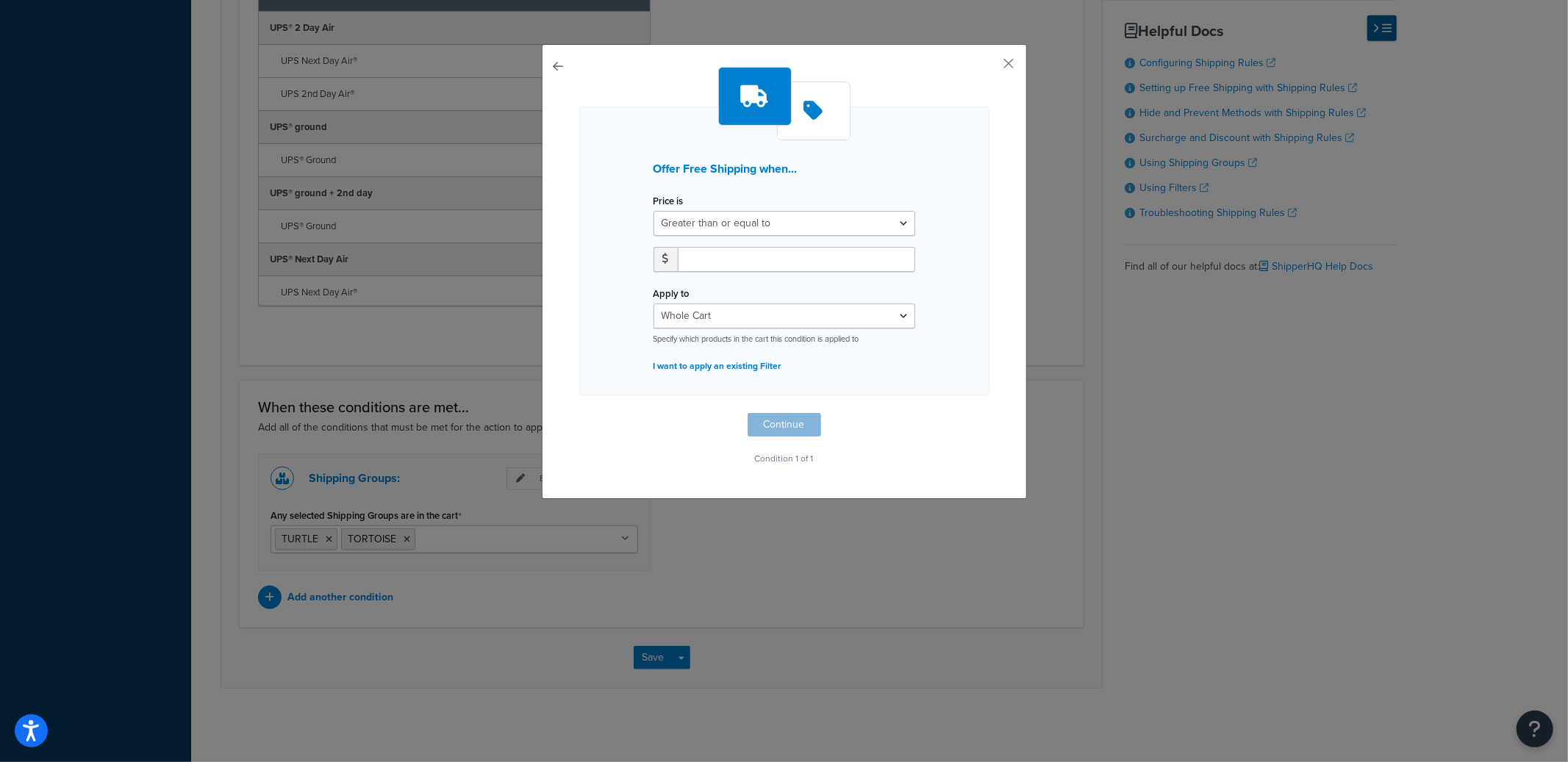
click at [756, 328] on div "Whole Cart Everything in Shipping Group Everything at Origin Each Item within S…" at bounding box center [784, 324] width 262 height 41
click at [760, 316] on select "Whole Cart Everything in Shipping Group Everything at Origin Each Item within S…" at bounding box center [784, 315] width 262 height 25
click at [723, 229] on select "Greater than or equal to Between or equal to Less than or equal to" at bounding box center [784, 222] width 262 height 25
click at [775, 315] on select "Whole Cart Everything in Shipping Group Everything at Origin Each Item within S…" at bounding box center [784, 315] width 262 height 25
select select "SHIPPING_GROUP"
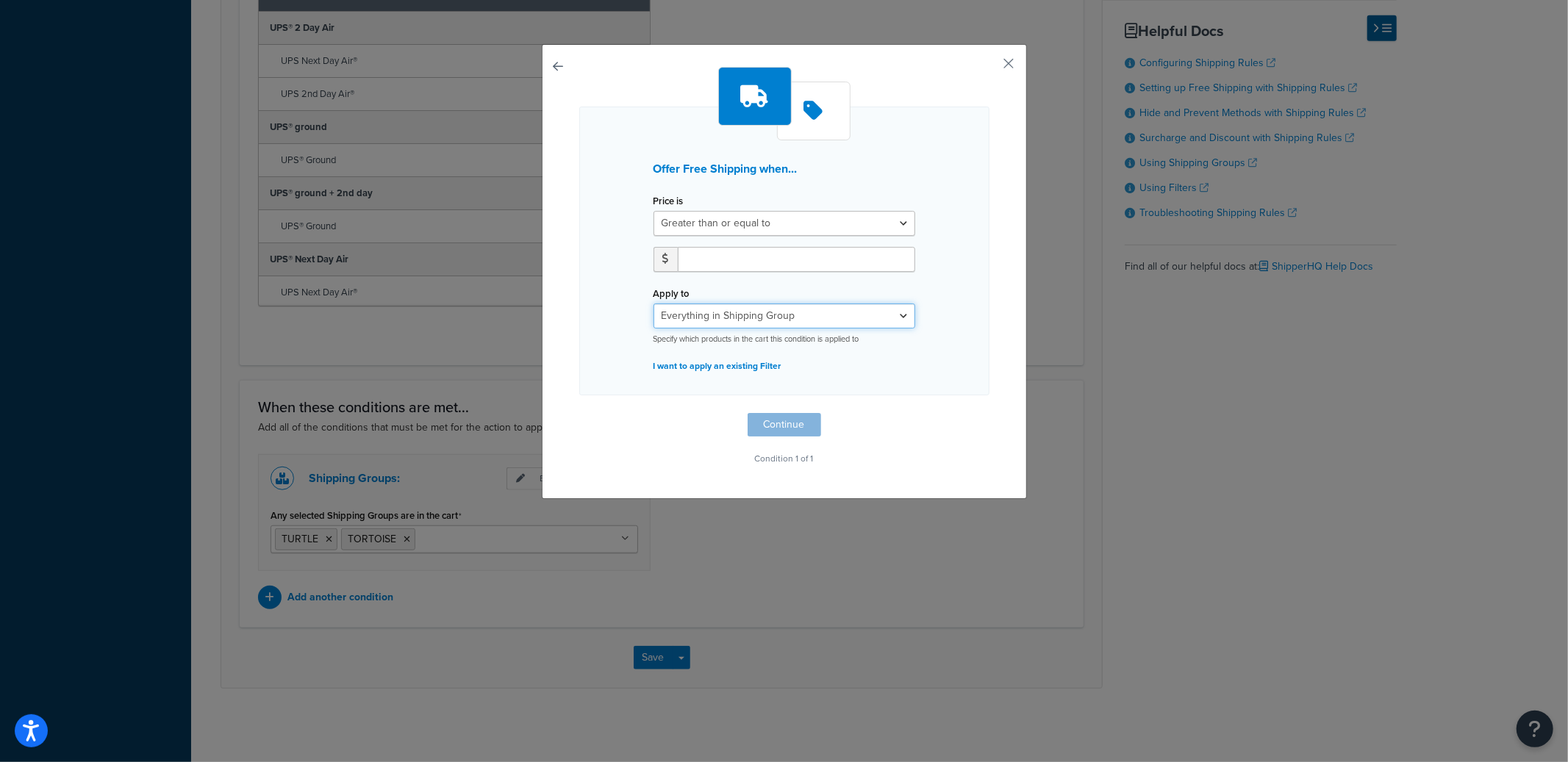
click at [654, 303] on select "Whole Cart Everything in Shipping Group Everything at Origin Each Item within S…" at bounding box center [784, 315] width 262 height 25
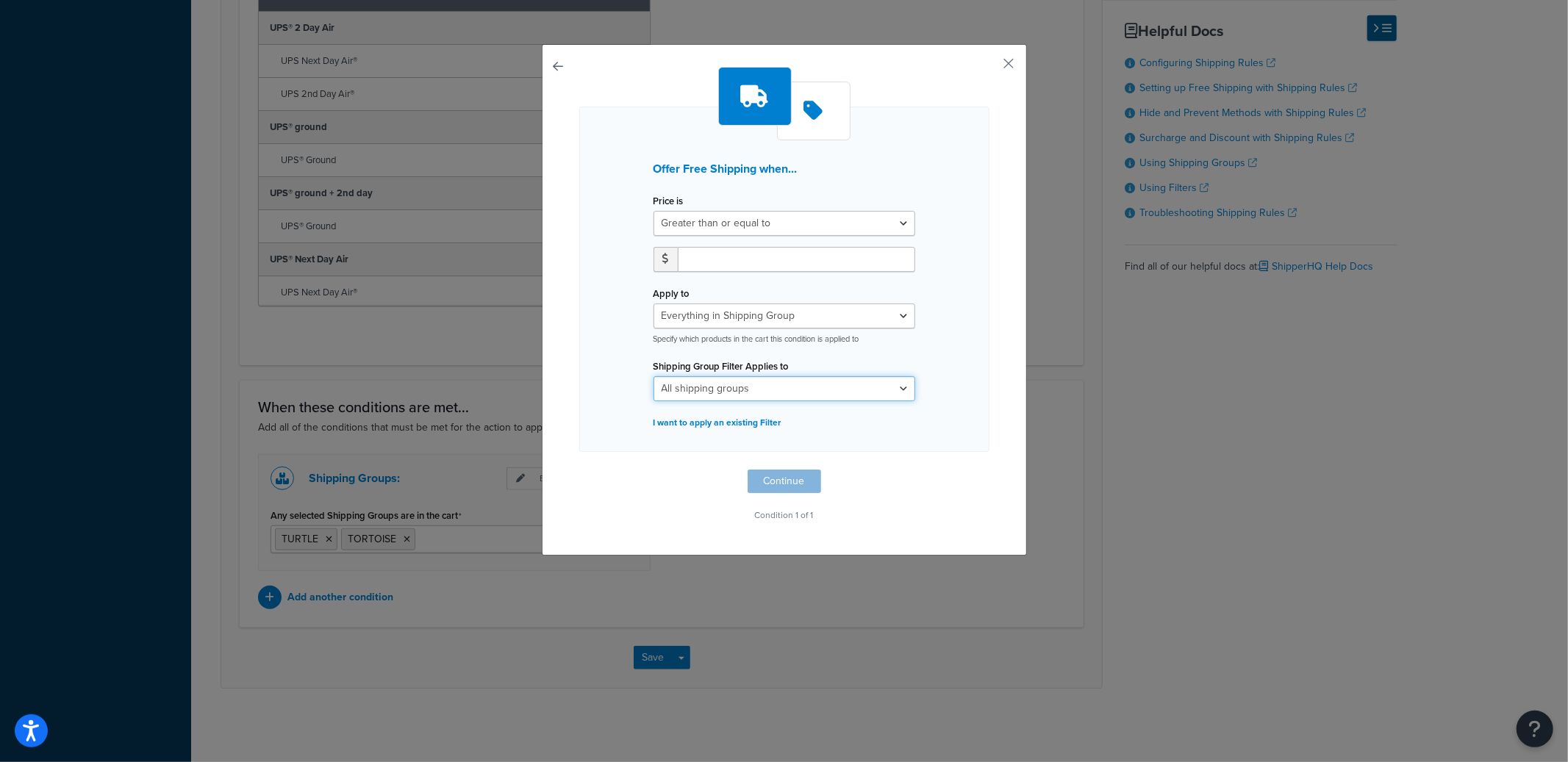
click at [764, 382] on select "All shipping groups ANIMAL Free No Mass Oregon Restricted Turtle SUPPLIES TORTO…" at bounding box center [784, 388] width 262 height 25
select select "291810"
click at [654, 376] on select "All shipping groups ANIMAL Free No Mass Oregon Restricted Turtle SUPPLIES TORTO…" at bounding box center [784, 388] width 262 height 25
click at [712, 322] on select "Whole Cart Everything in Shipping Group Everything at Origin Each Item within S…" at bounding box center [784, 315] width 262 height 25
click at [887, 323] on select "Whole Cart Everything in Shipping Group Everything at Origin Each Item within S…" at bounding box center [784, 315] width 262 height 25
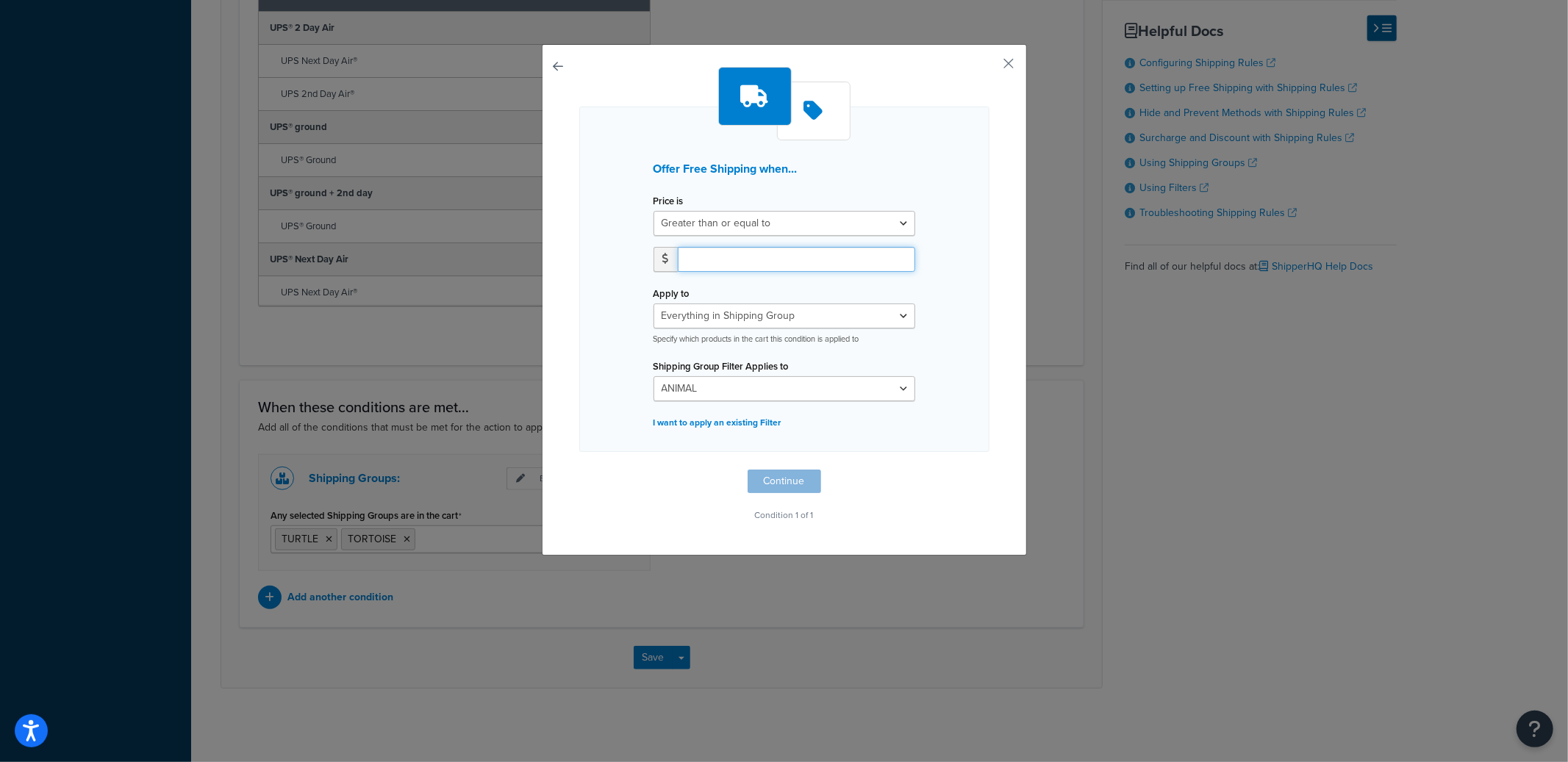
click at [802, 270] on input "number" at bounding box center [796, 259] width 237 height 25
click at [987, 266] on div "Offer Free Shipping when... Price is Greater than or equal to Between or equal …" at bounding box center [784, 300] width 486 height 511
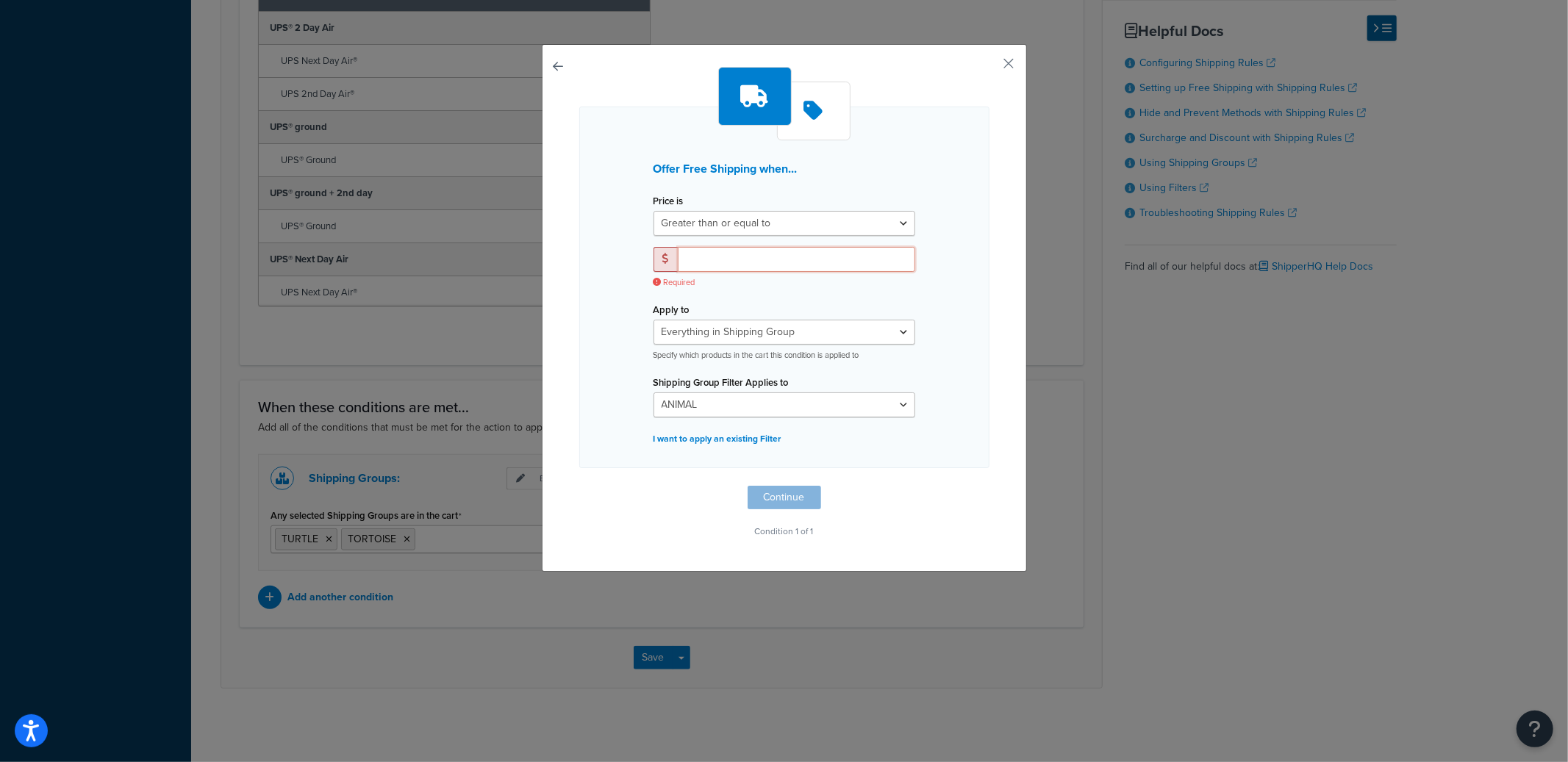
click at [819, 262] on input "number" at bounding box center [796, 259] width 237 height 25
click at [818, 236] on div "Price is Greater than or equal to Between or equal to Less than or equal to Req…" at bounding box center [784, 245] width 284 height 108
drag, startPoint x: 1013, startPoint y: 44, endPoint x: 982, endPoint y: 64, distance: 36.9
click at [1001, 52] on div "Offer Free Shipping when... Price is Greater than or equal to Between or equal …" at bounding box center [784, 308] width 486 height 528
drag, startPoint x: 982, startPoint y: 64, endPoint x: 1016, endPoint y: 60, distance: 34.2
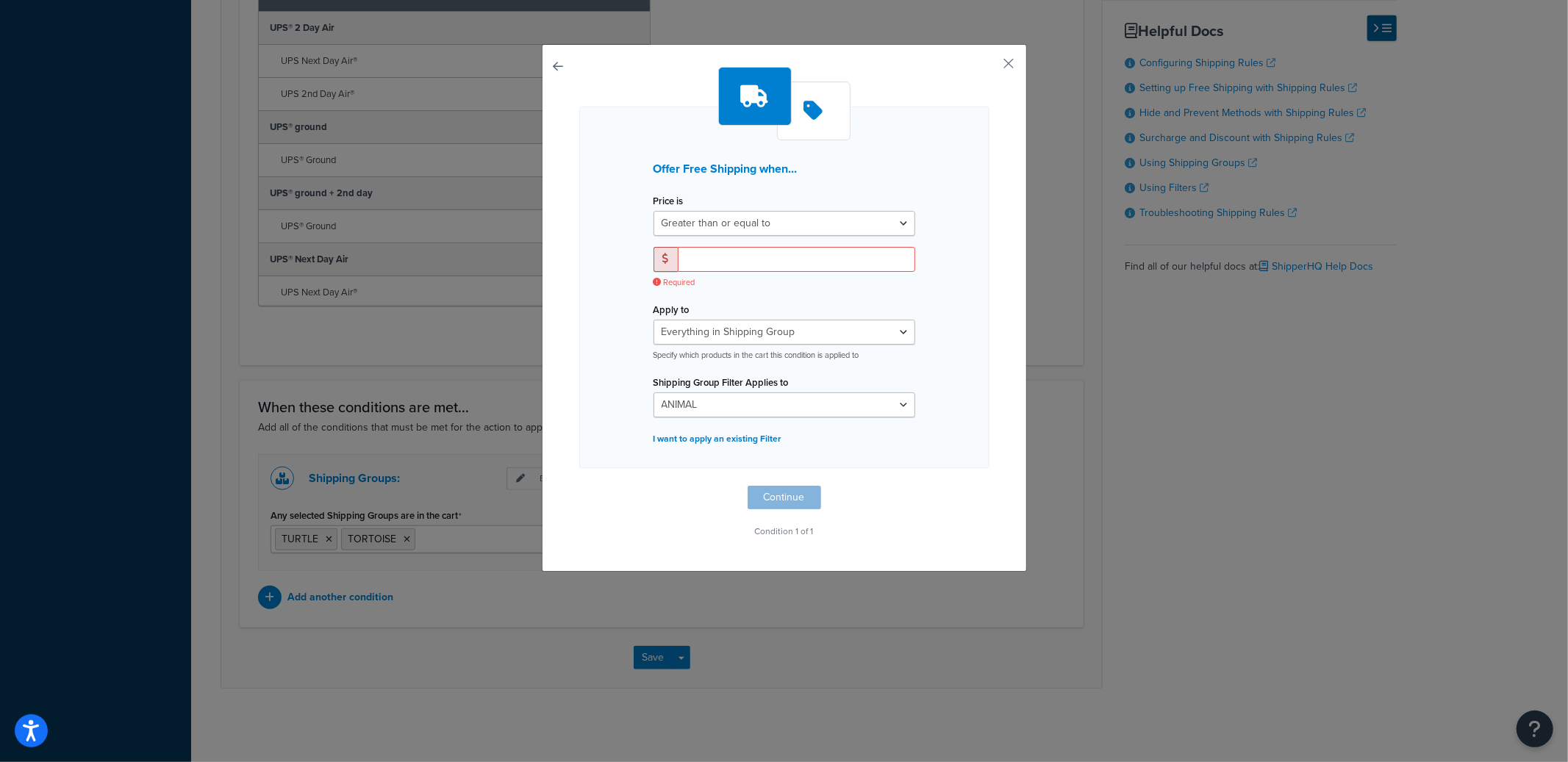
click at [983, 64] on div "Offer Free Shipping when... Price is Greater than or equal to Between or equal …" at bounding box center [784, 308] width 486 height 528
click at [1016, 60] on div "Offer Free Shipping when... Price is Greater than or equal to Between or equal …" at bounding box center [784, 308] width 486 height 528
click at [990, 67] on button "button" at bounding box center [988, 69] width 4 height 4
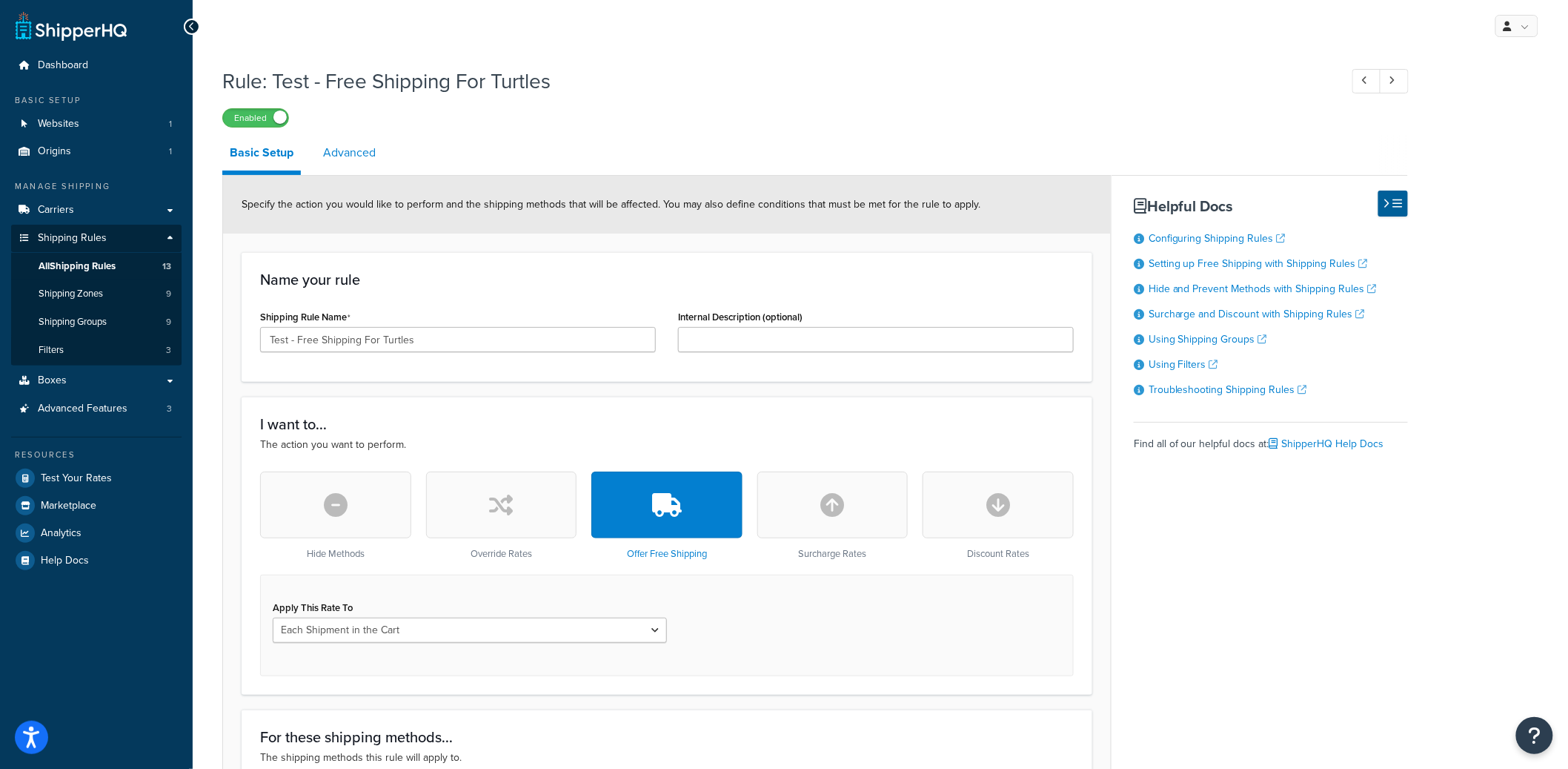
click at [349, 160] on link "Advanced" at bounding box center [349, 152] width 68 height 35
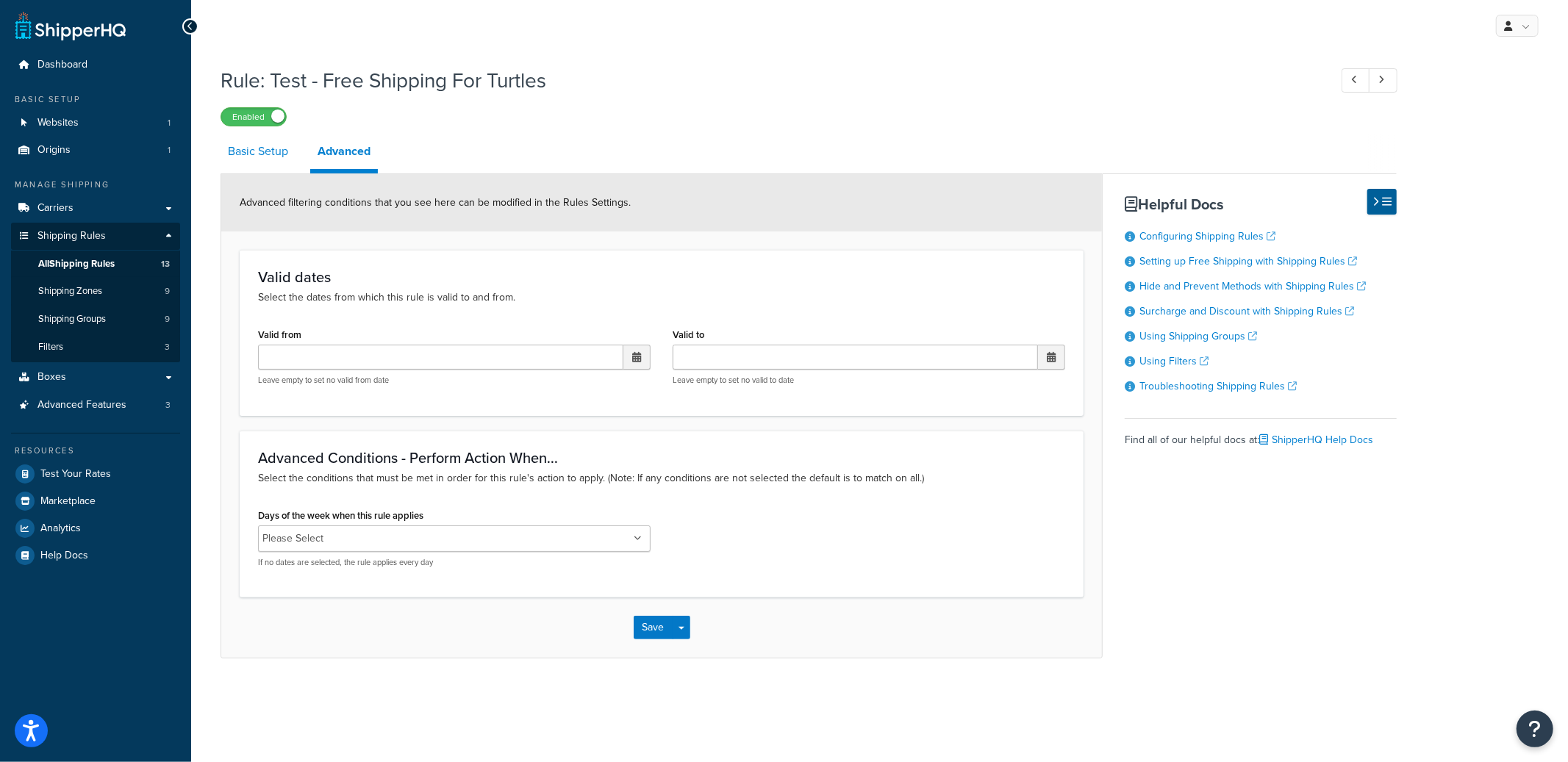
click at [266, 166] on link "Basic Setup" at bounding box center [258, 151] width 75 height 35
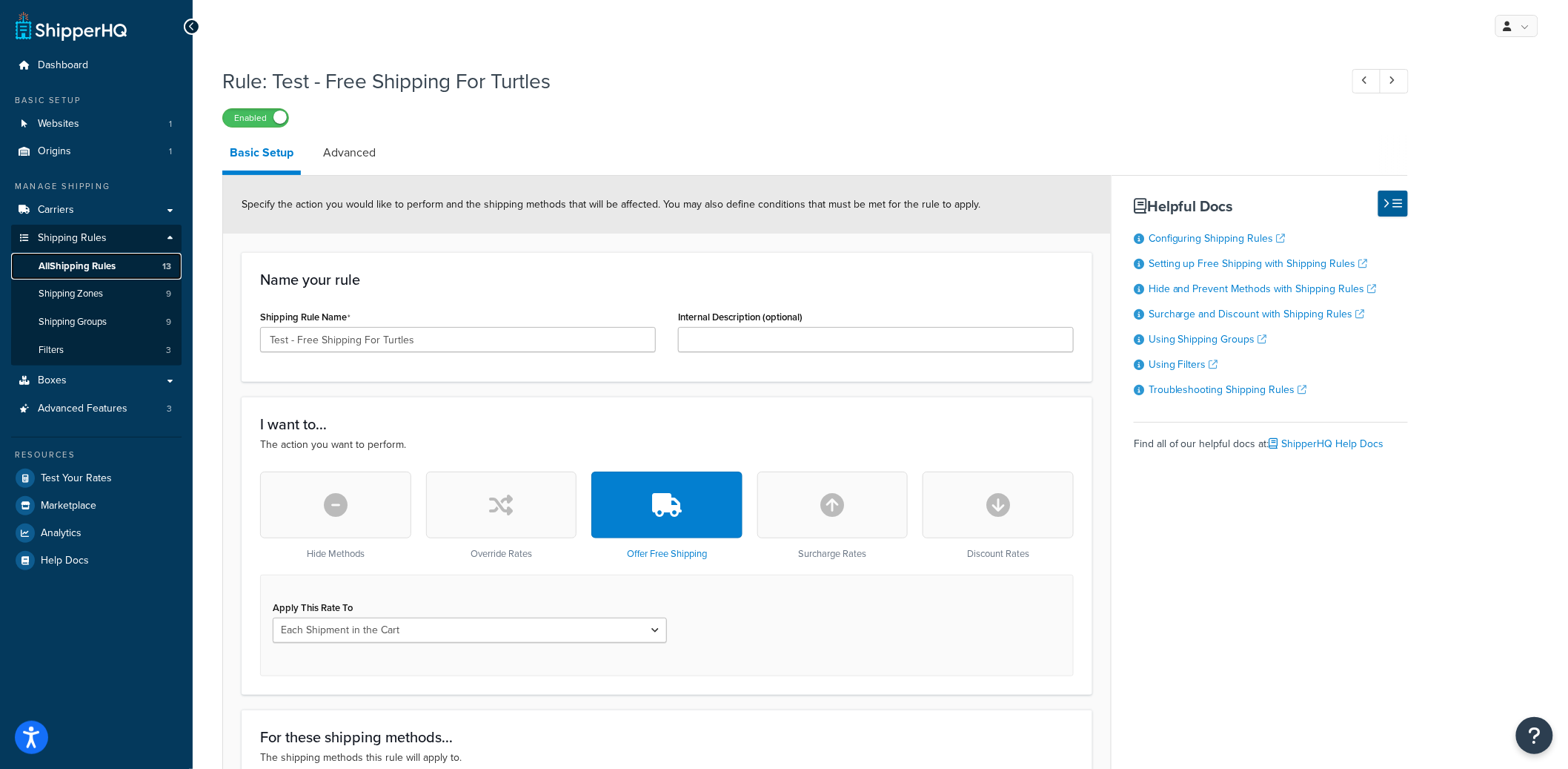
click at [113, 263] on span "All Shipping Rules" at bounding box center [77, 267] width 77 height 13
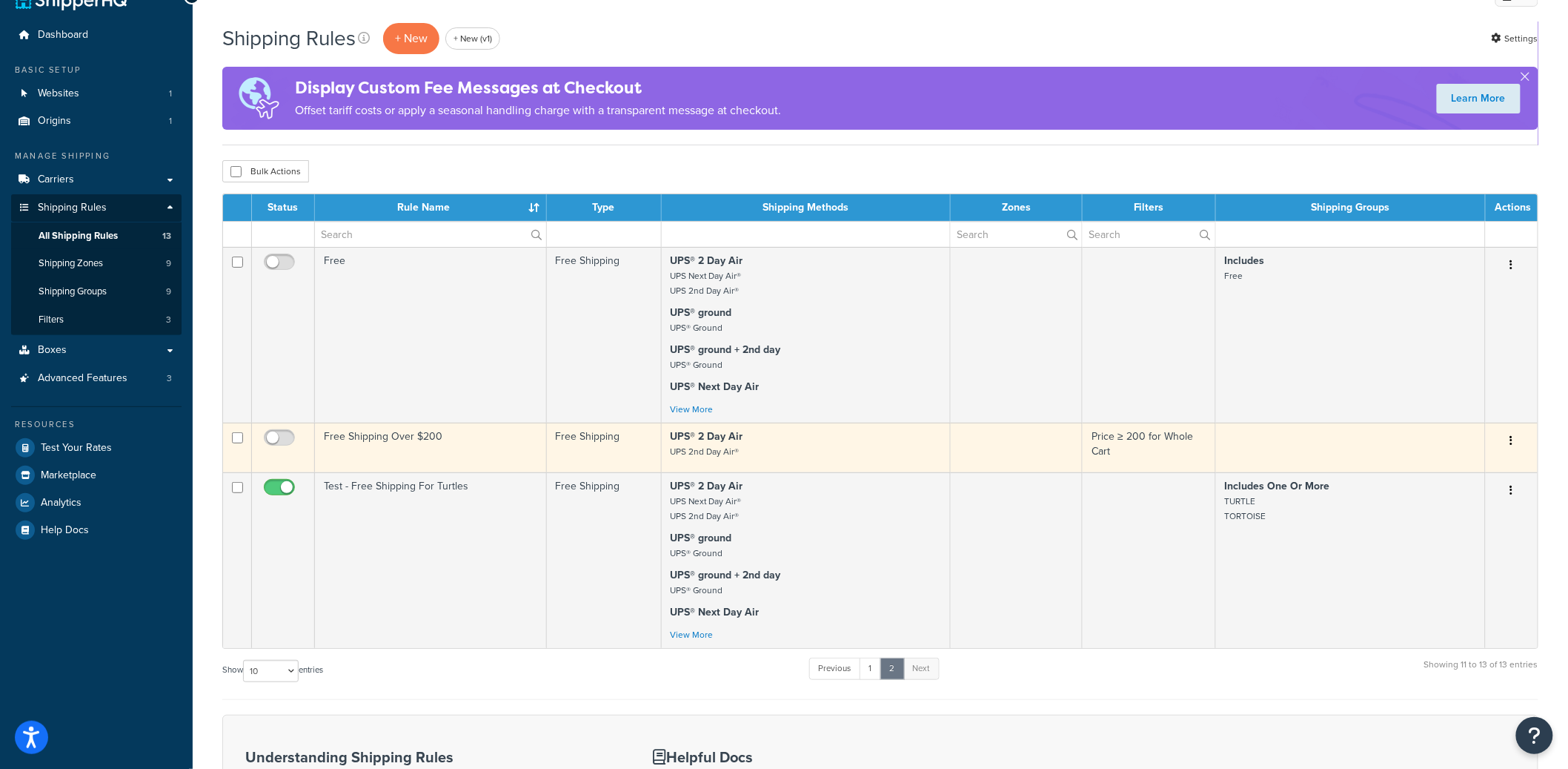
scroll to position [52, 0]
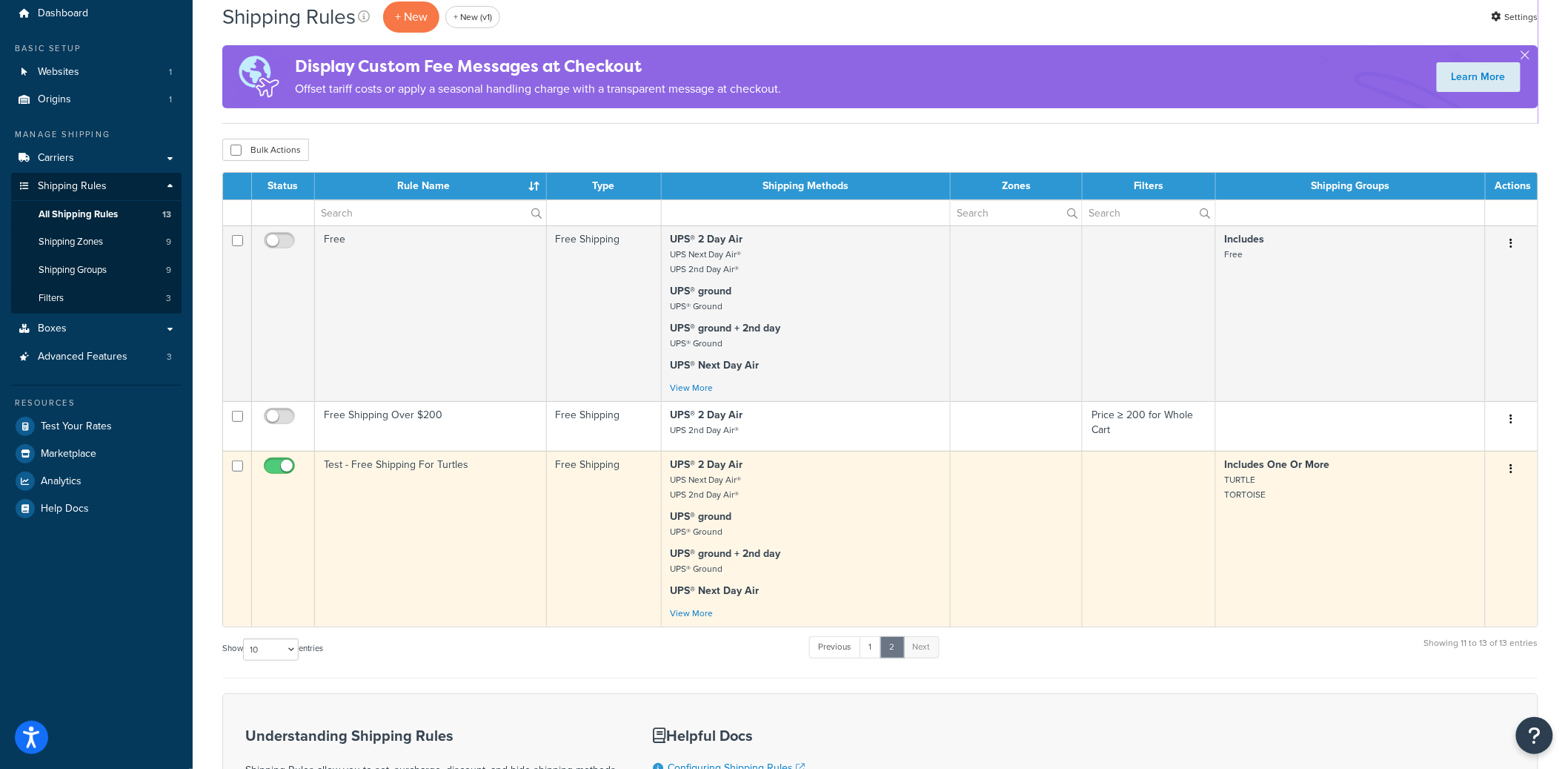
click at [291, 469] on input "checkbox" at bounding box center [281, 469] width 41 height 19
checkbox input "false"
click at [817, 559] on p "UPS® ground + 2nd day UPS® Ground" at bounding box center [806, 561] width 272 height 30
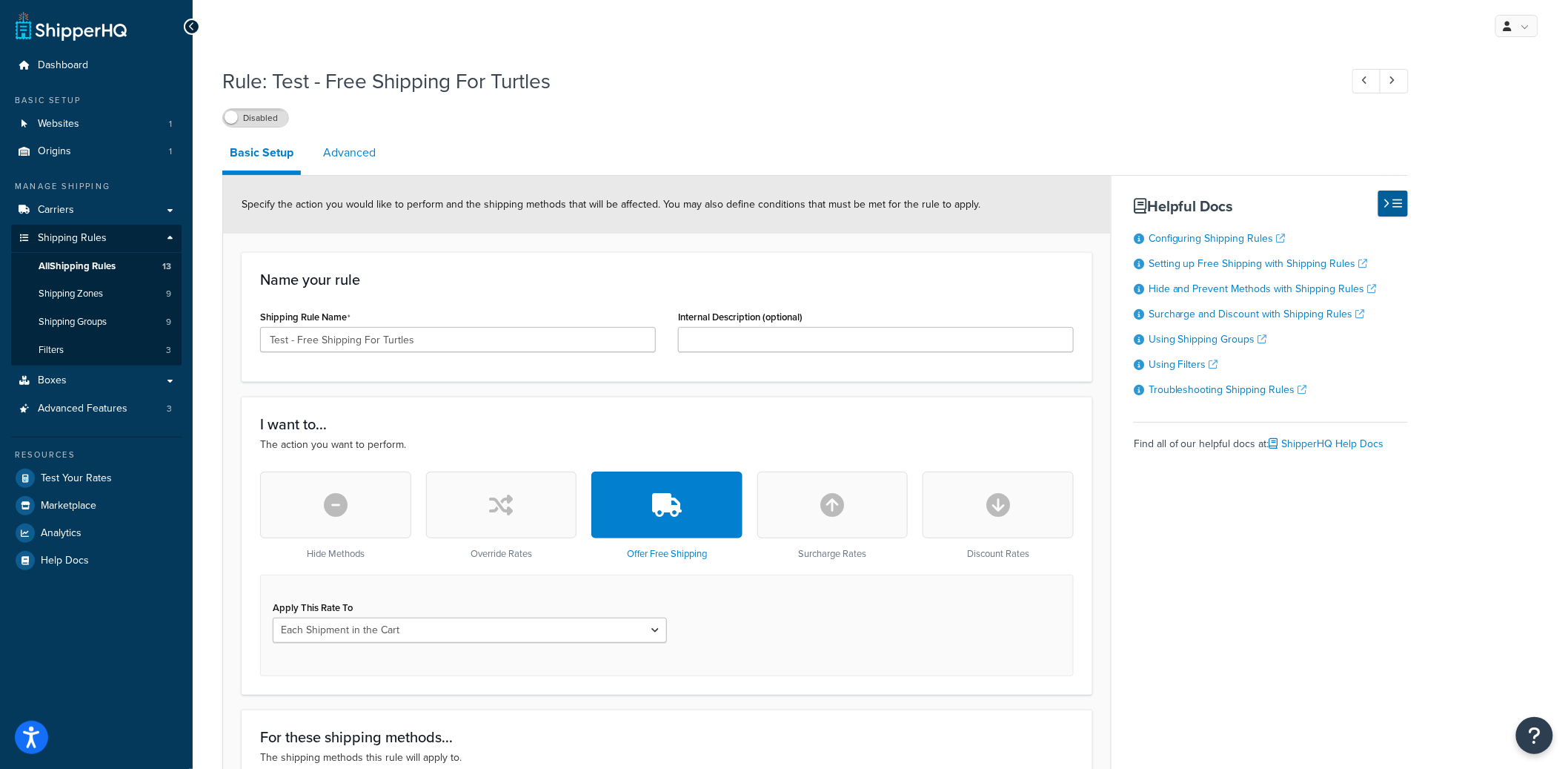
click at [336, 160] on link "Advanced" at bounding box center [349, 152] width 68 height 35
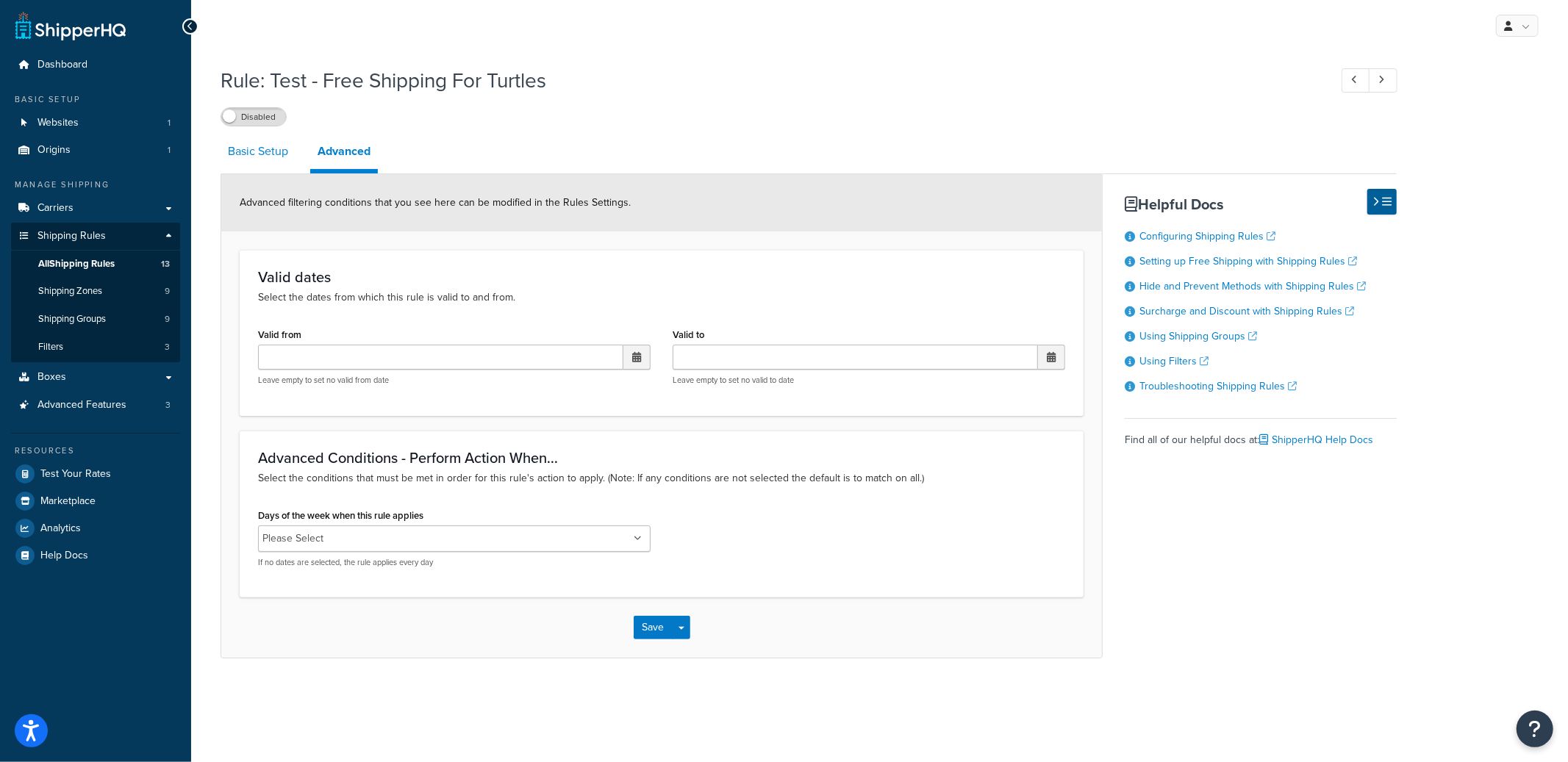
click at [261, 163] on link "Basic Setup" at bounding box center [258, 151] width 75 height 35
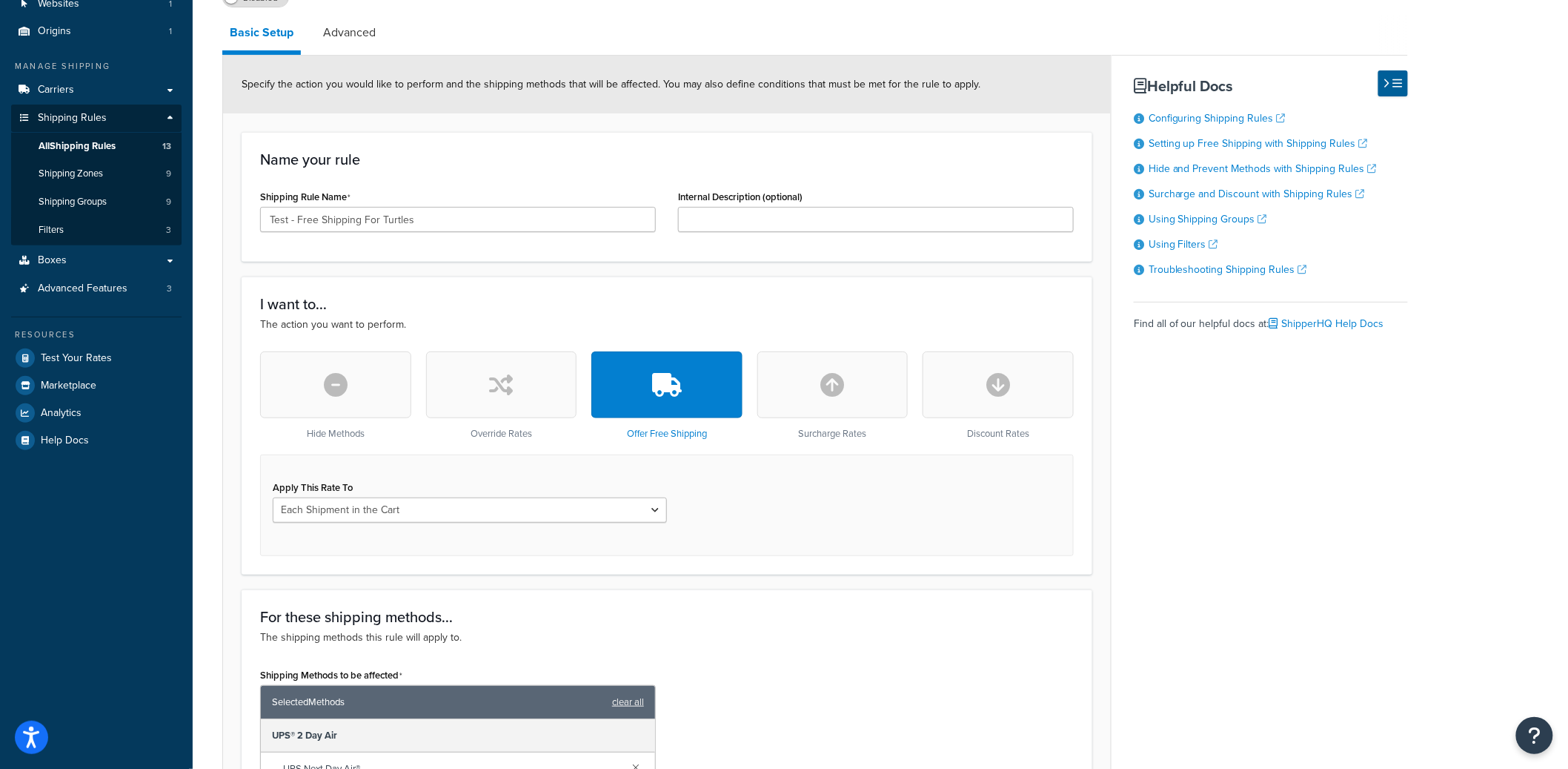
scroll to position [121, 0]
click at [438, 504] on select "Each Shipment in the Cart Each Origin in the Cart Each Shipping Group in the Ca…" at bounding box center [469, 509] width 394 height 25
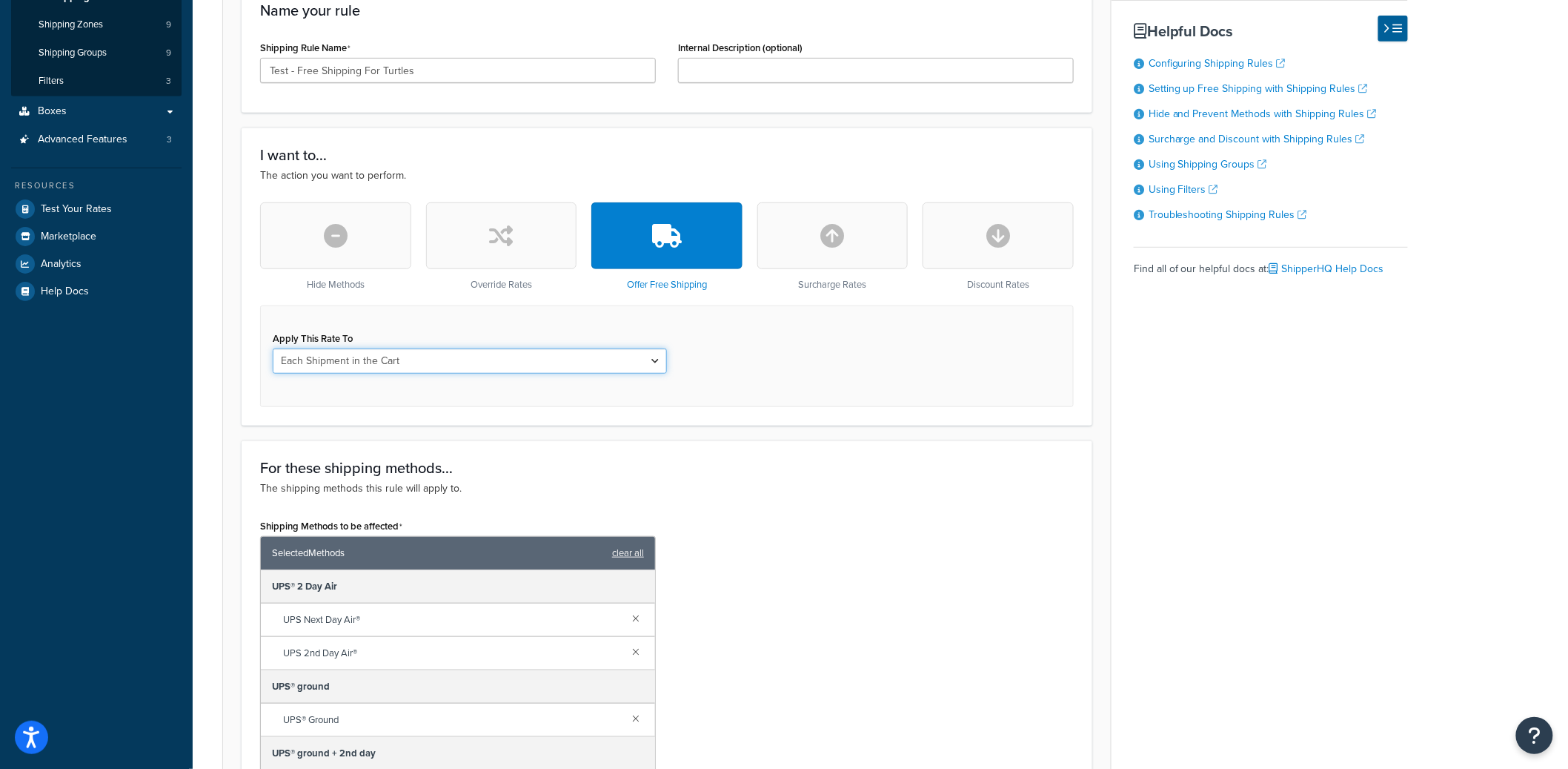
scroll to position [0, 0]
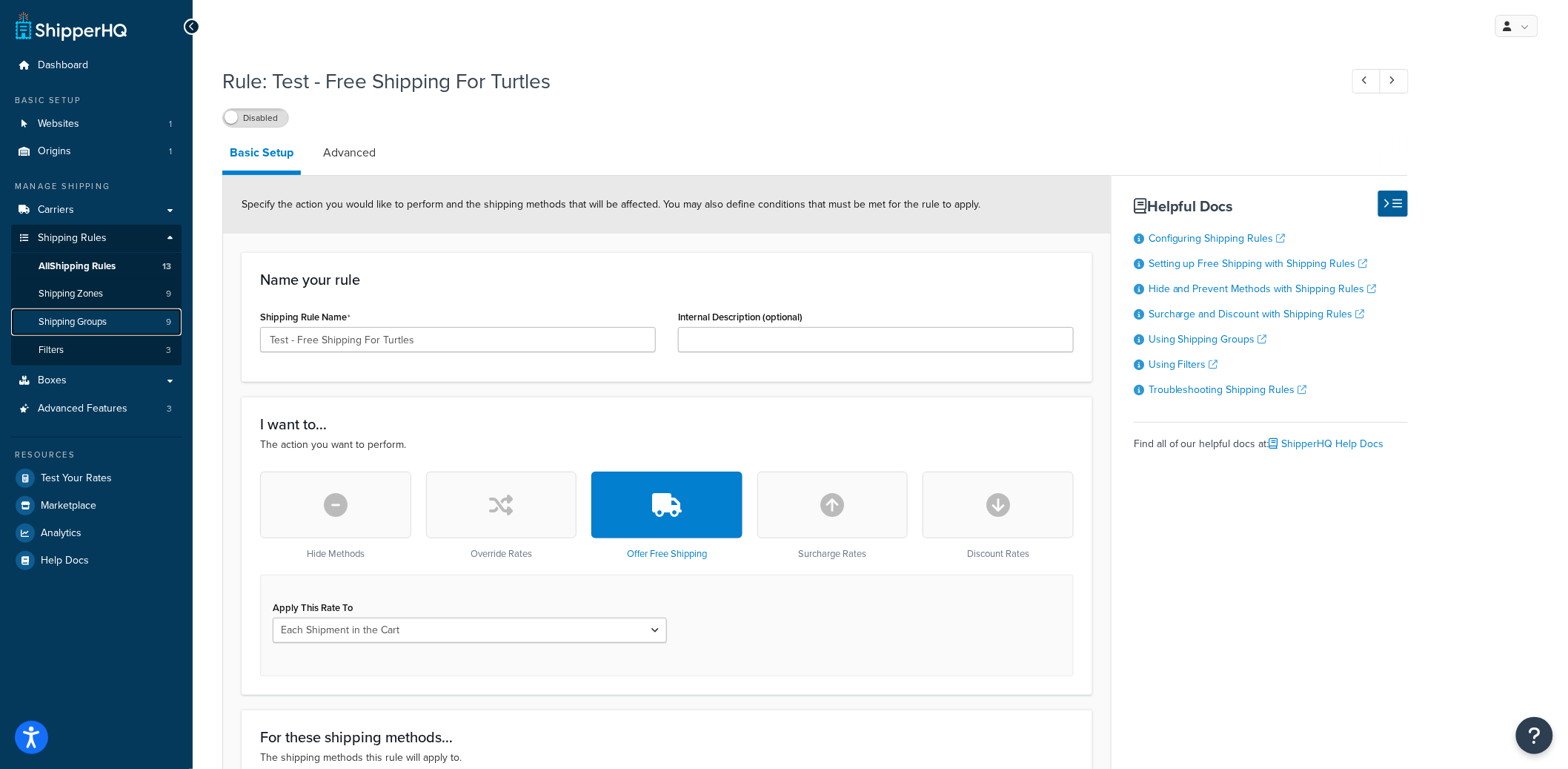
click at [120, 317] on link "Shipping Groups 9" at bounding box center [96, 322] width 171 height 28
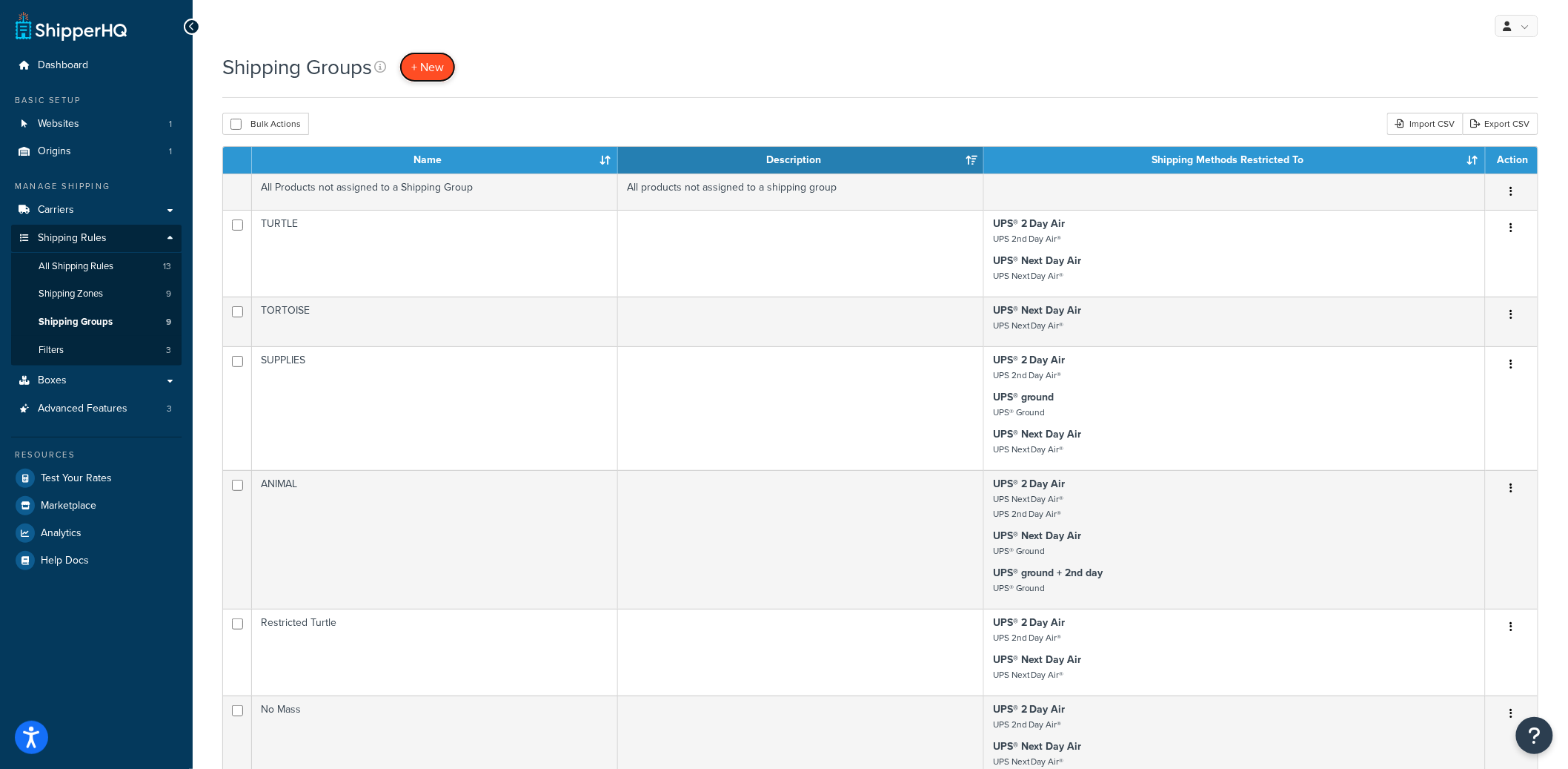
click at [440, 78] on link "+ New" at bounding box center [427, 67] width 57 height 31
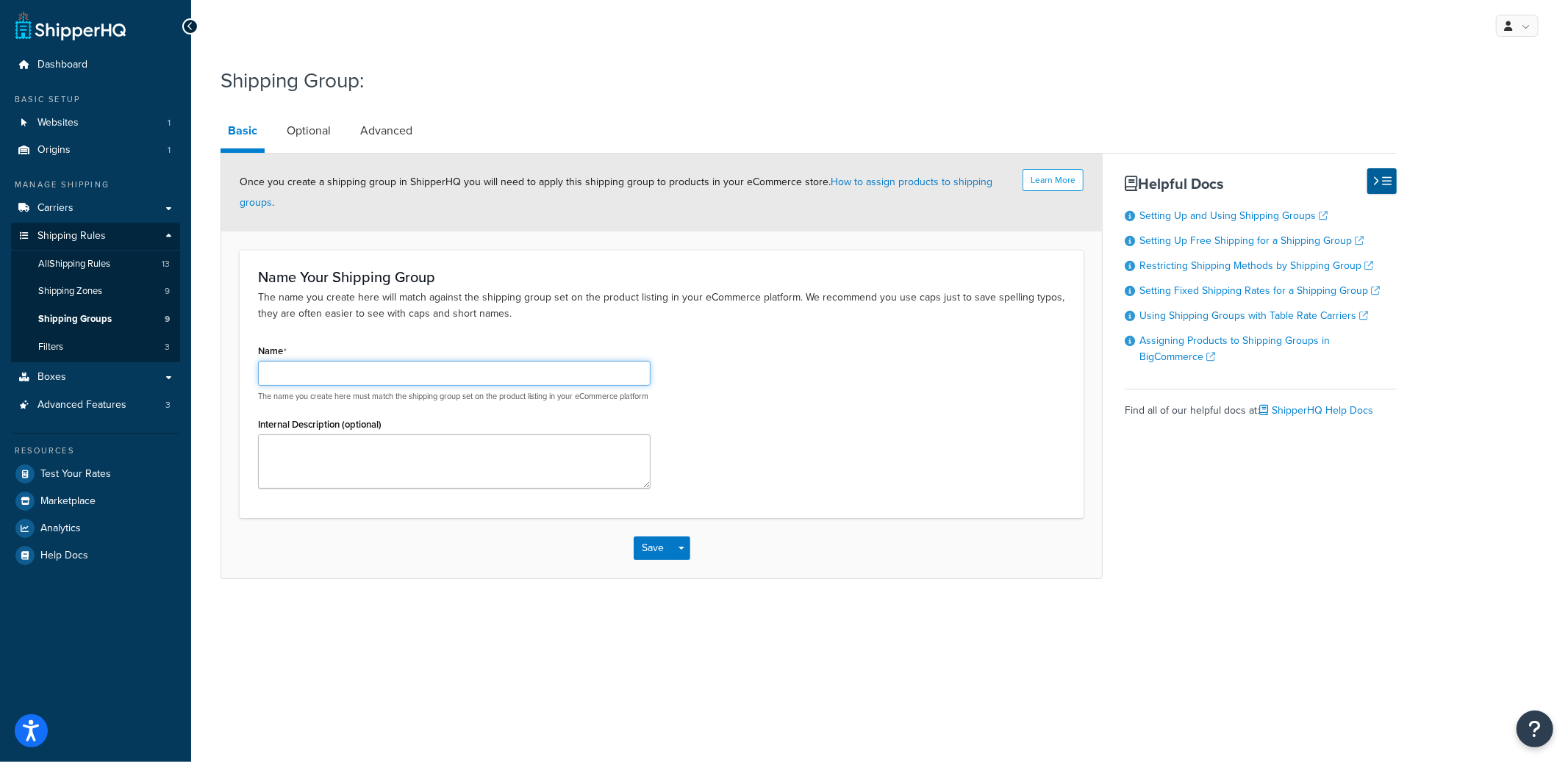
click at [338, 369] on input "Name" at bounding box center [454, 372] width 393 height 25
type input "Test - Free Turtle Shipping"
click at [650, 560] on button "Save" at bounding box center [653, 548] width 40 height 24
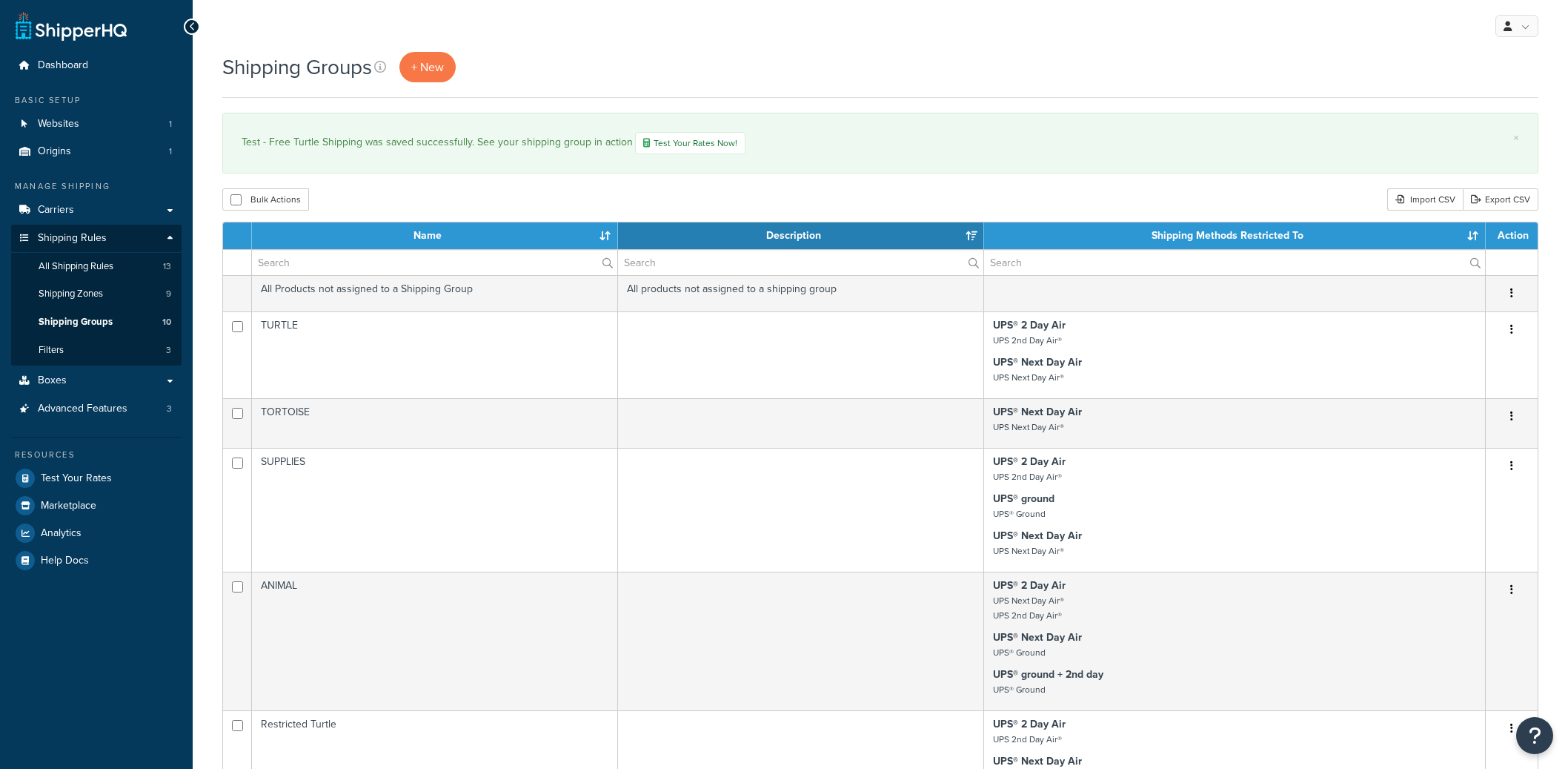
select select "15"
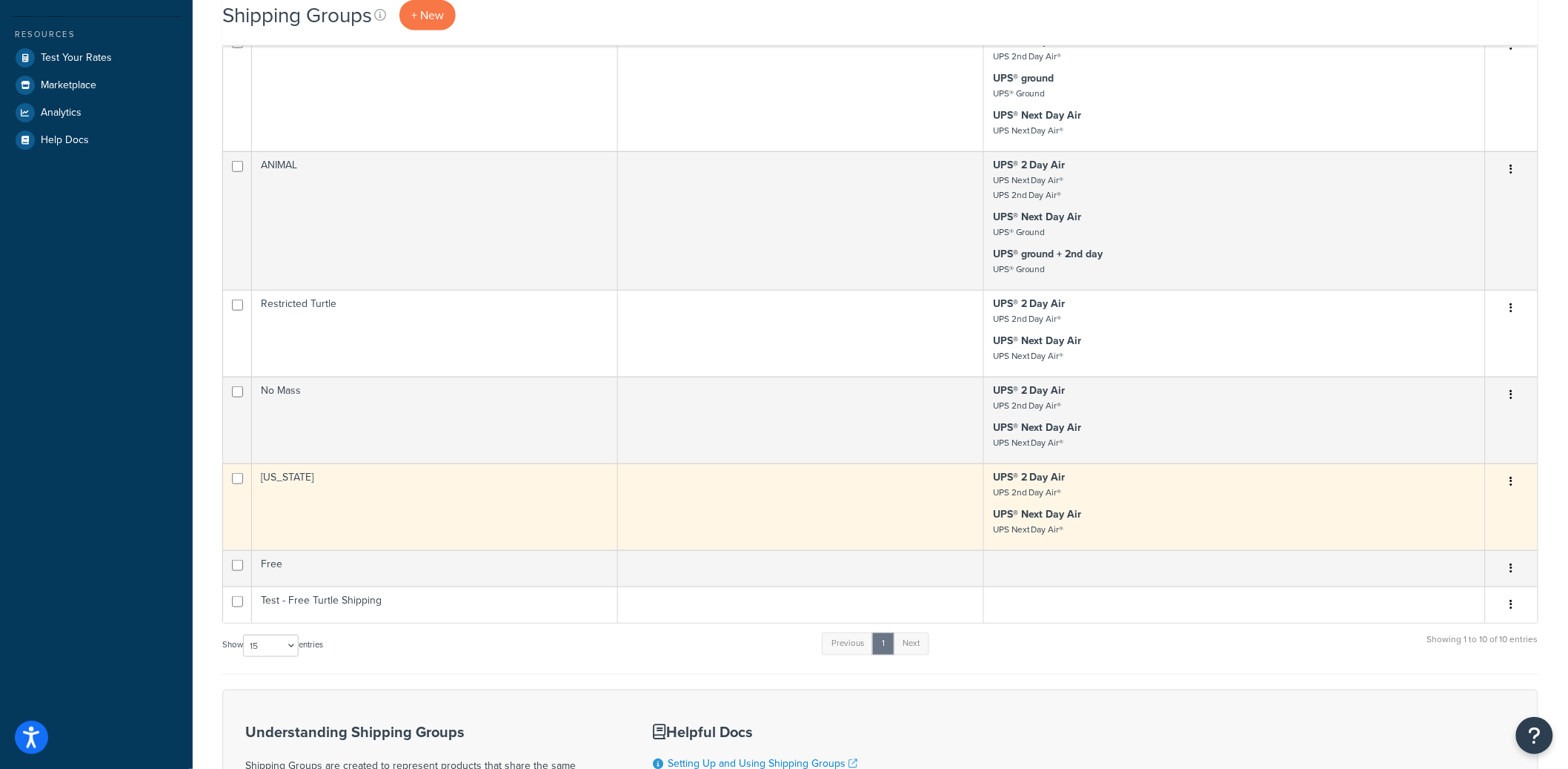
scroll to position [497, 0]
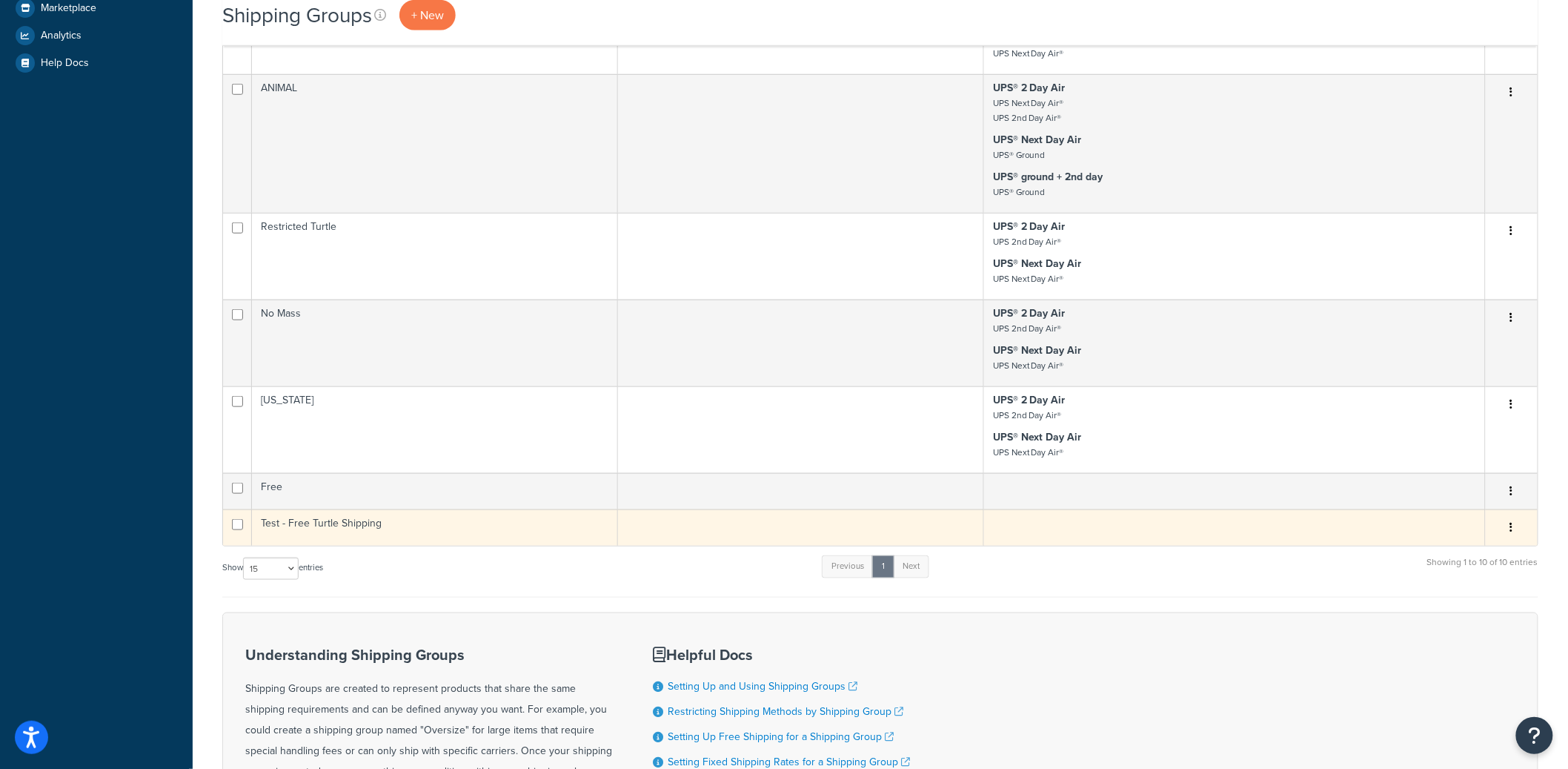
click at [1509, 540] on button "button" at bounding box center [1511, 528] width 20 height 24
click at [1453, 626] on link "Delete" at bounding box center [1452, 632] width 117 height 31
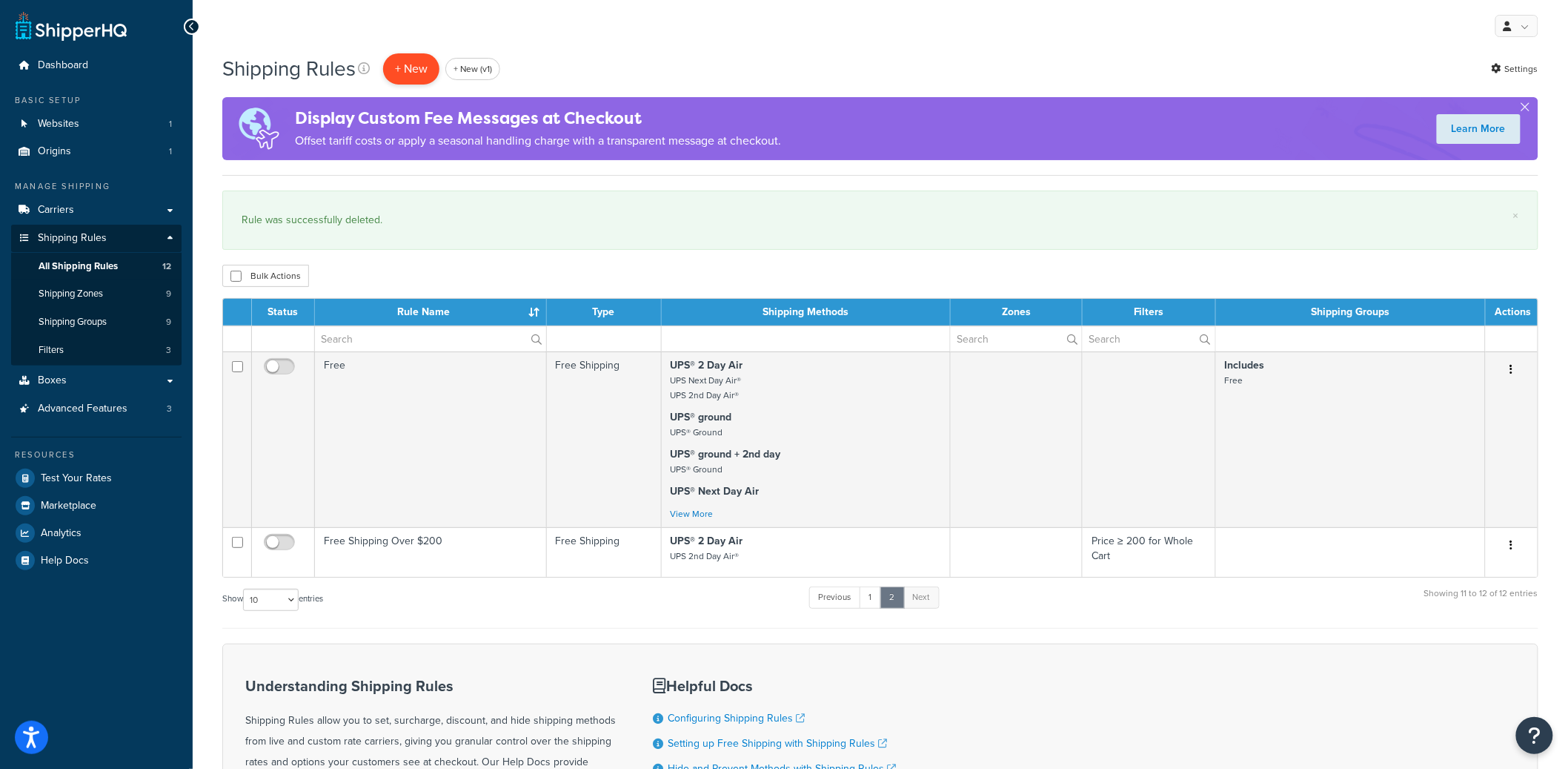
click at [391, 70] on p "+ New" at bounding box center [411, 69] width 57 height 31
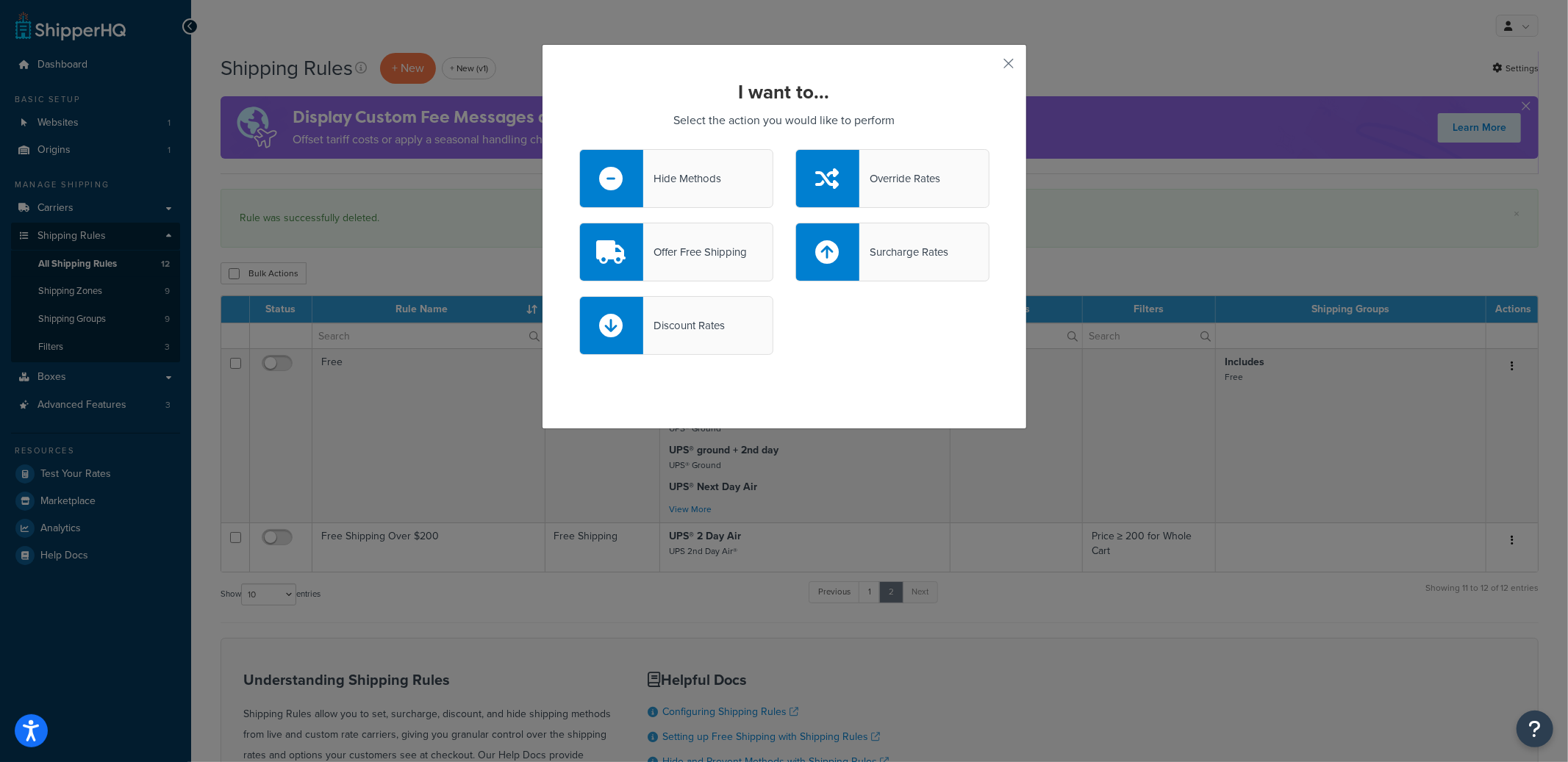
click at [689, 259] on div "Offer Free Shipping" at bounding box center [694, 252] width 104 height 20
click at [0, 0] on input "Offer Free Shipping" at bounding box center [0, 0] width 0 height 0
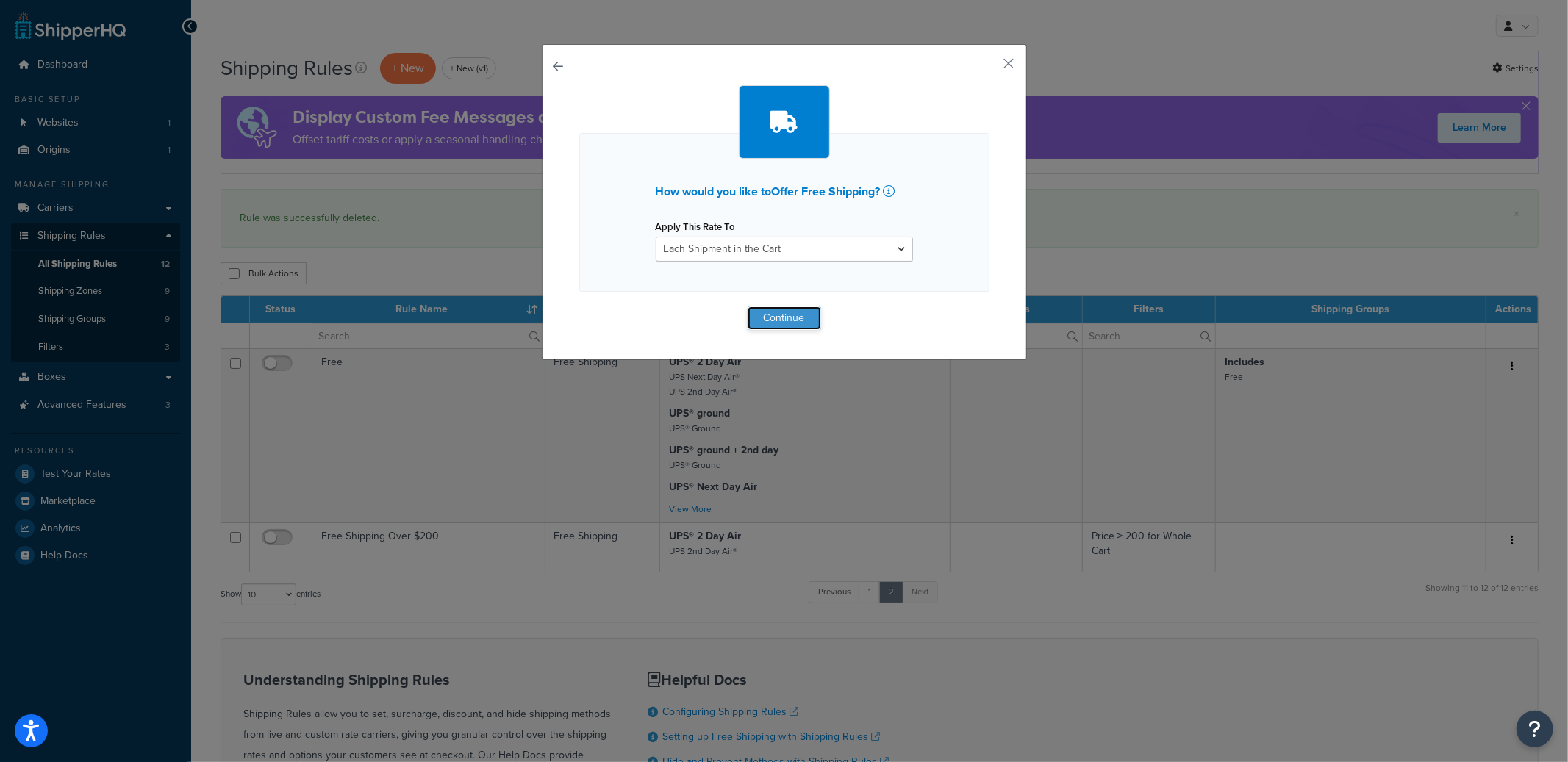
click at [767, 313] on button "Continue" at bounding box center [784, 318] width 74 height 24
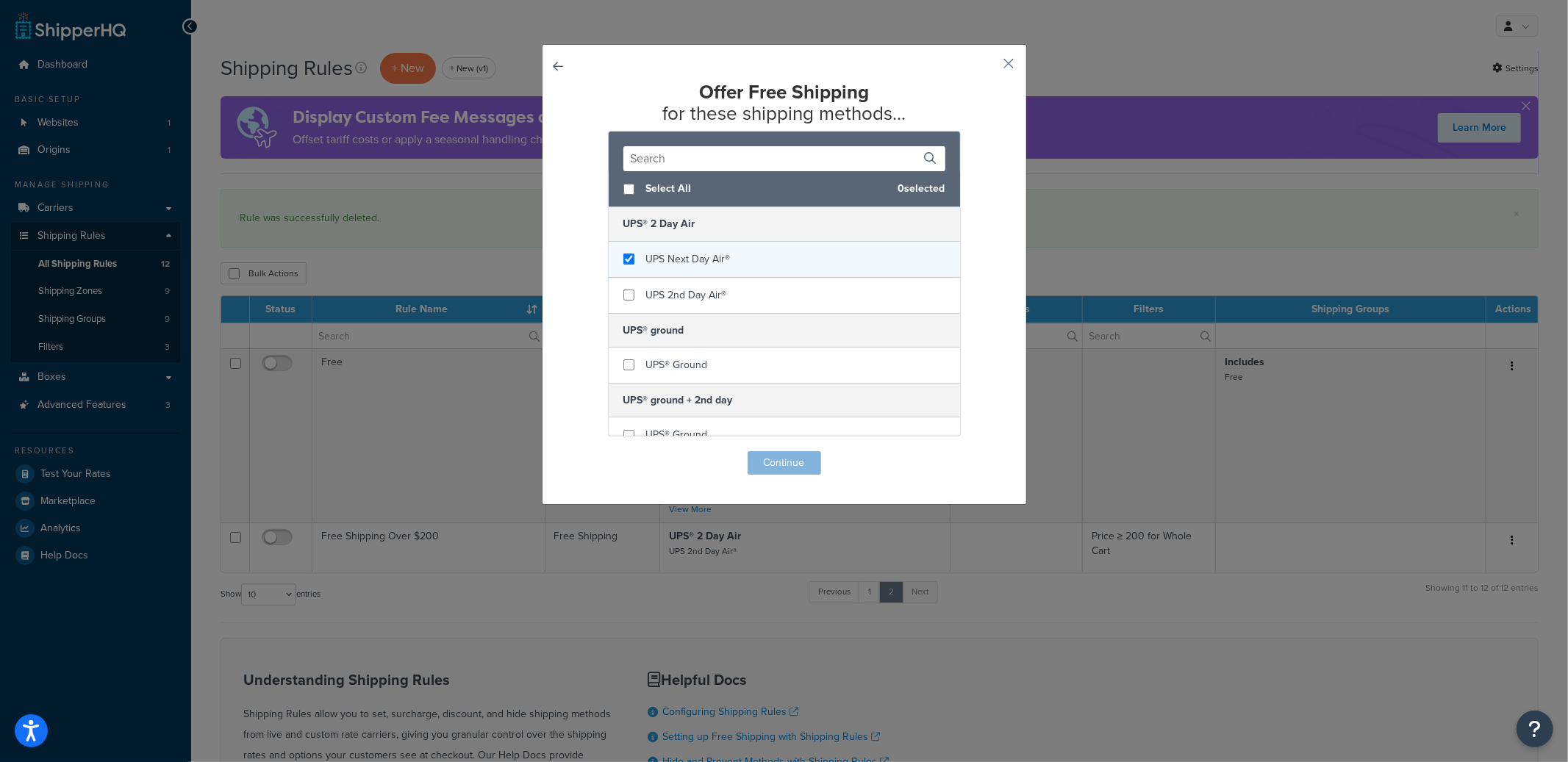
checkbox input "true"
click at [692, 259] on span "UPS Next Day Air®" at bounding box center [689, 258] width 85 height 16
click at [774, 457] on button "Continue" at bounding box center [784, 463] width 74 height 24
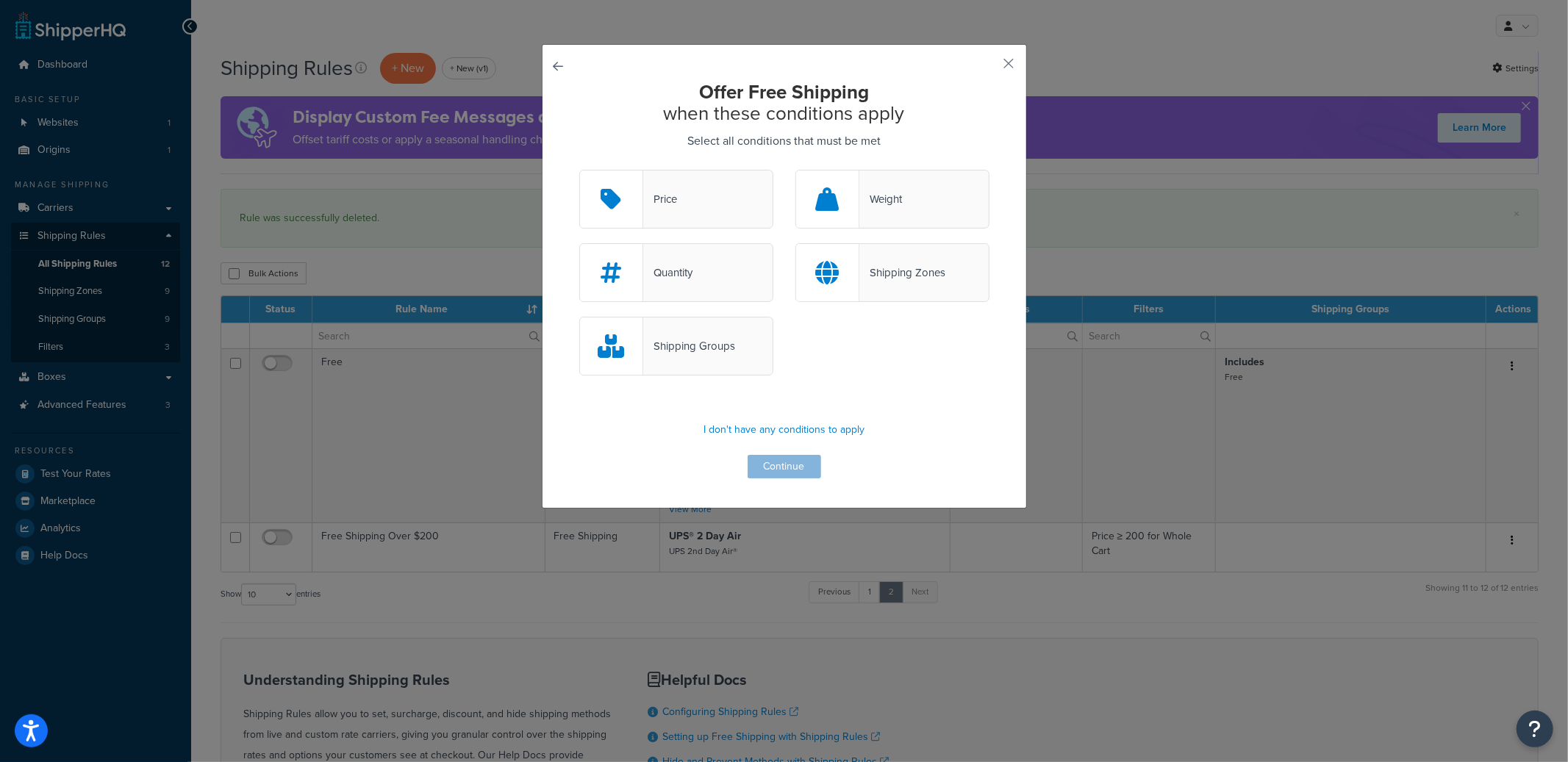
click at [672, 200] on div "Price" at bounding box center [676, 199] width 194 height 59
click at [0, 0] on input "Price" at bounding box center [0, 0] width 0 height 0
click at [774, 464] on button "Continue" at bounding box center [784, 467] width 74 height 24
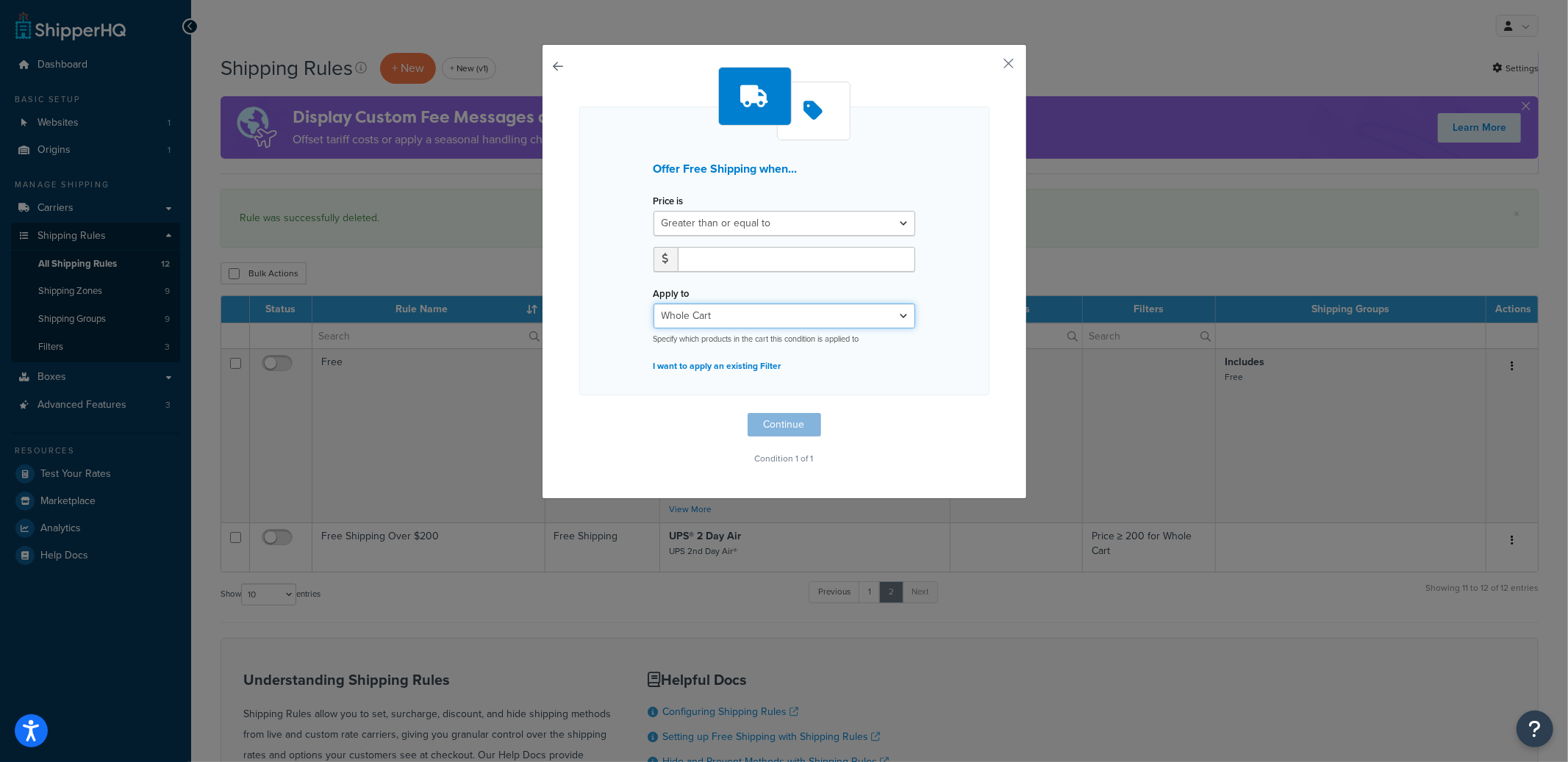
click at [741, 327] on select "Whole Cart Everything in Shipping Group Everything at Origin Each Item within S…" at bounding box center [784, 315] width 262 height 25
select select "SHIPPING_GROUP"
click at [654, 303] on select "Whole Cart Everything in Shipping Group Everything at Origin Each Item within S…" at bounding box center [784, 315] width 262 height 25
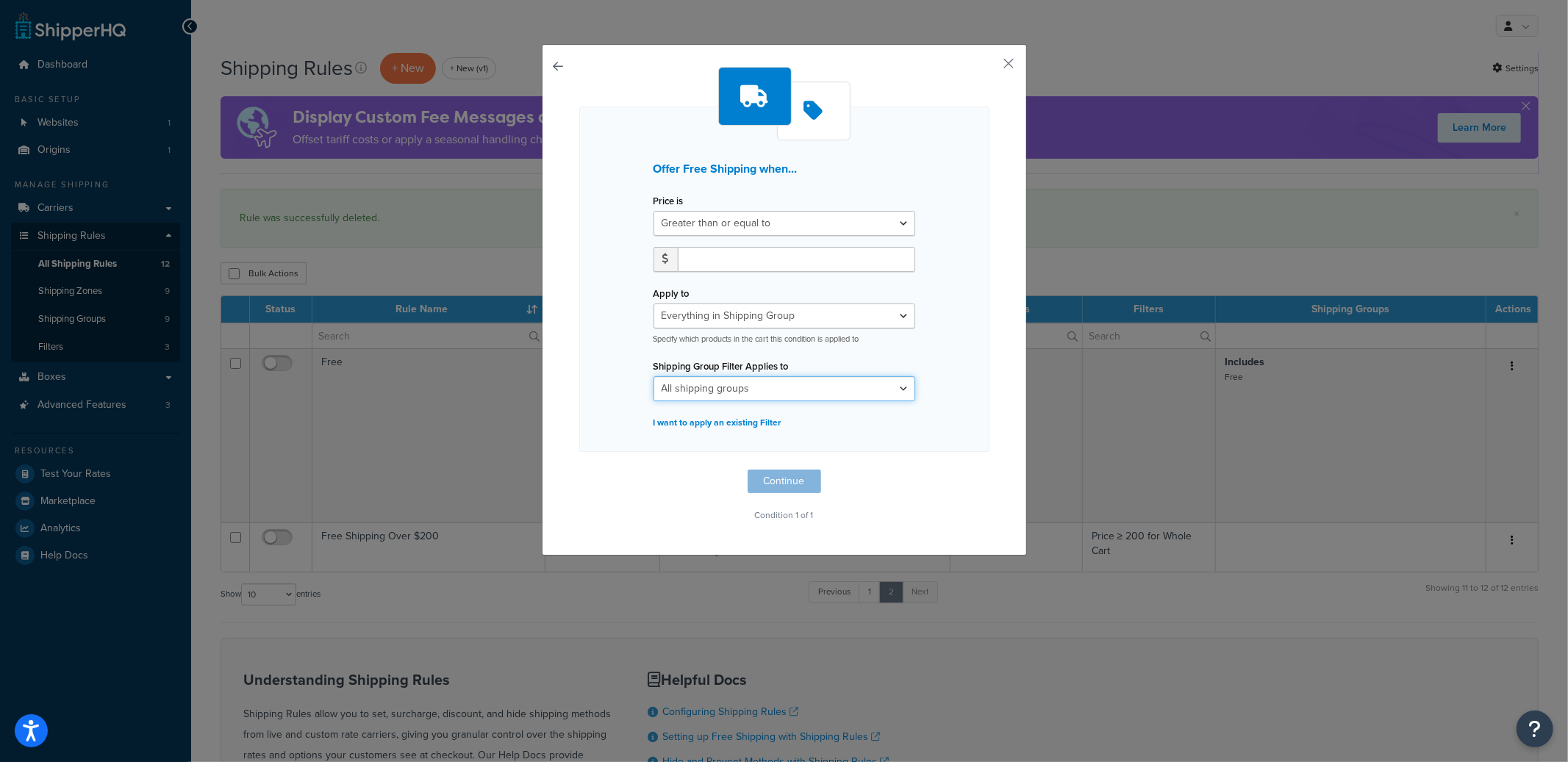
click at [741, 396] on select "All shipping groups ANIMAL Free No Mass Oregon Restricted Turtle SUPPLIES TORTO…" at bounding box center [784, 388] width 262 height 25
click at [990, 67] on button "button" at bounding box center [988, 69] width 4 height 4
